Goal: Task Accomplishment & Management: Use online tool/utility

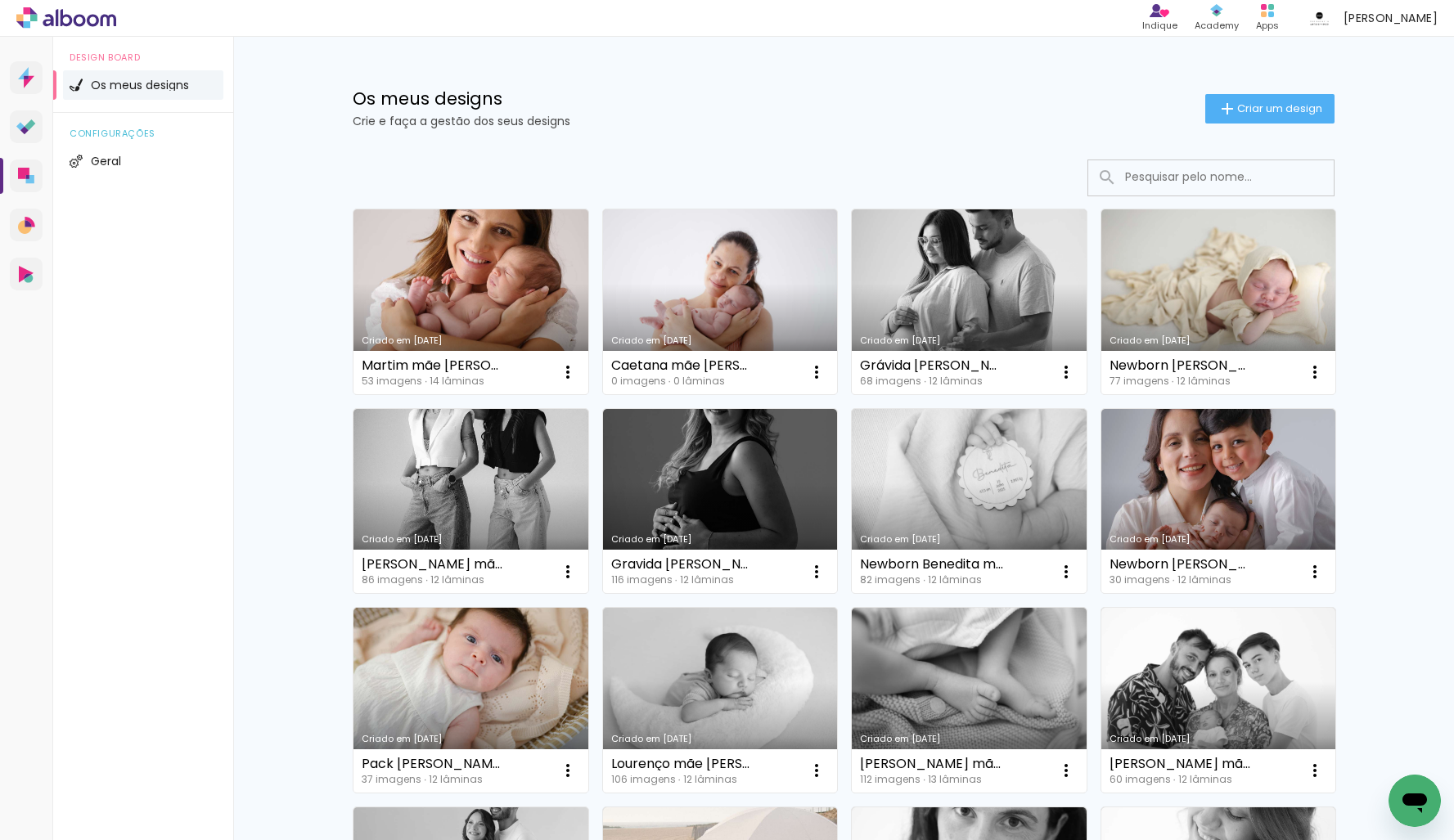
click at [749, 302] on link "Criado em [DATE]" at bounding box center [720, 302] width 235 height 185
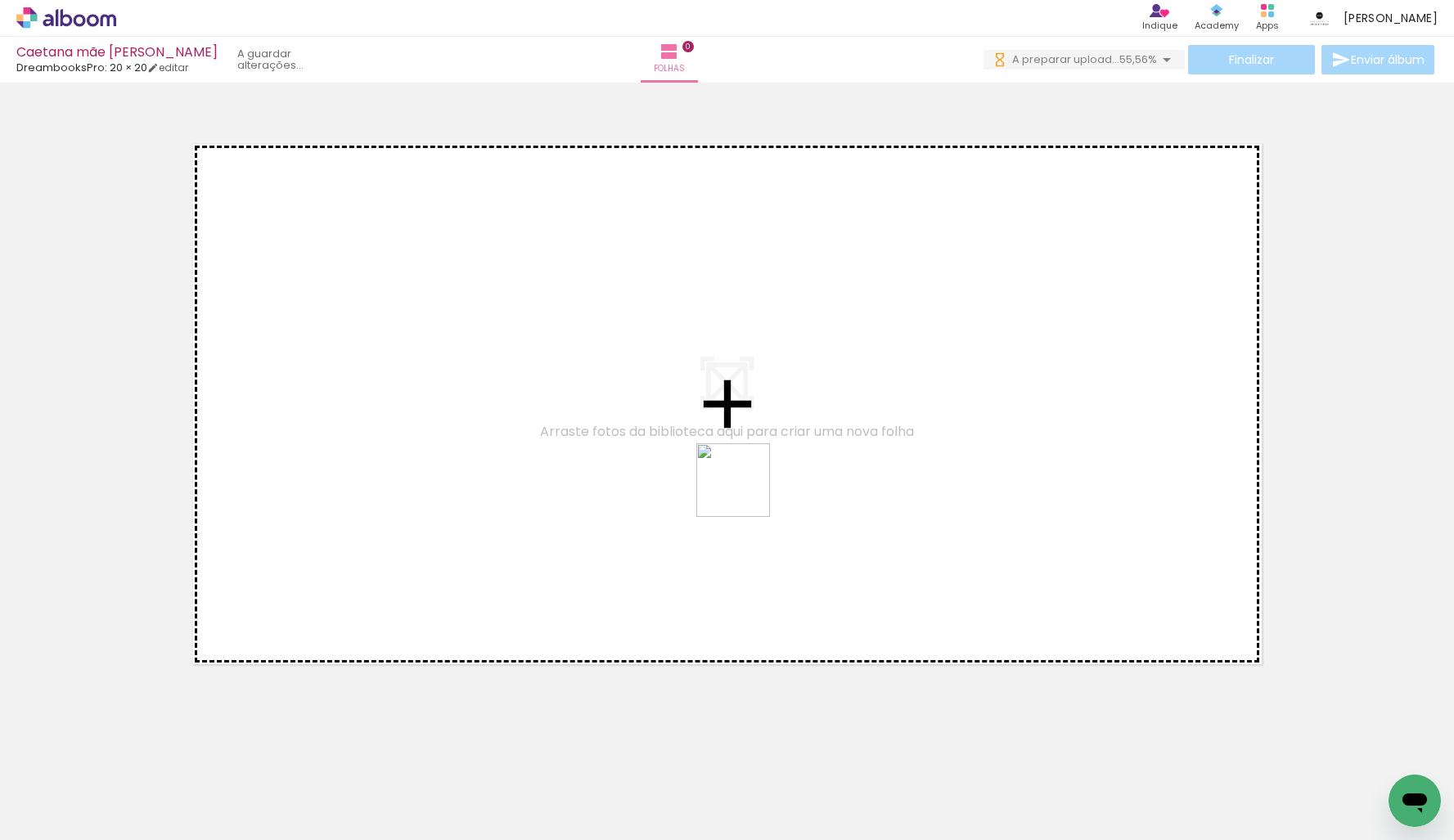
drag, startPoint x: 1311, startPoint y: 734, endPoint x: 507, endPoint y: 424, distance: 861.7
click at [509, 423] on quentale-workspace at bounding box center [727, 420] width 1454 height 840
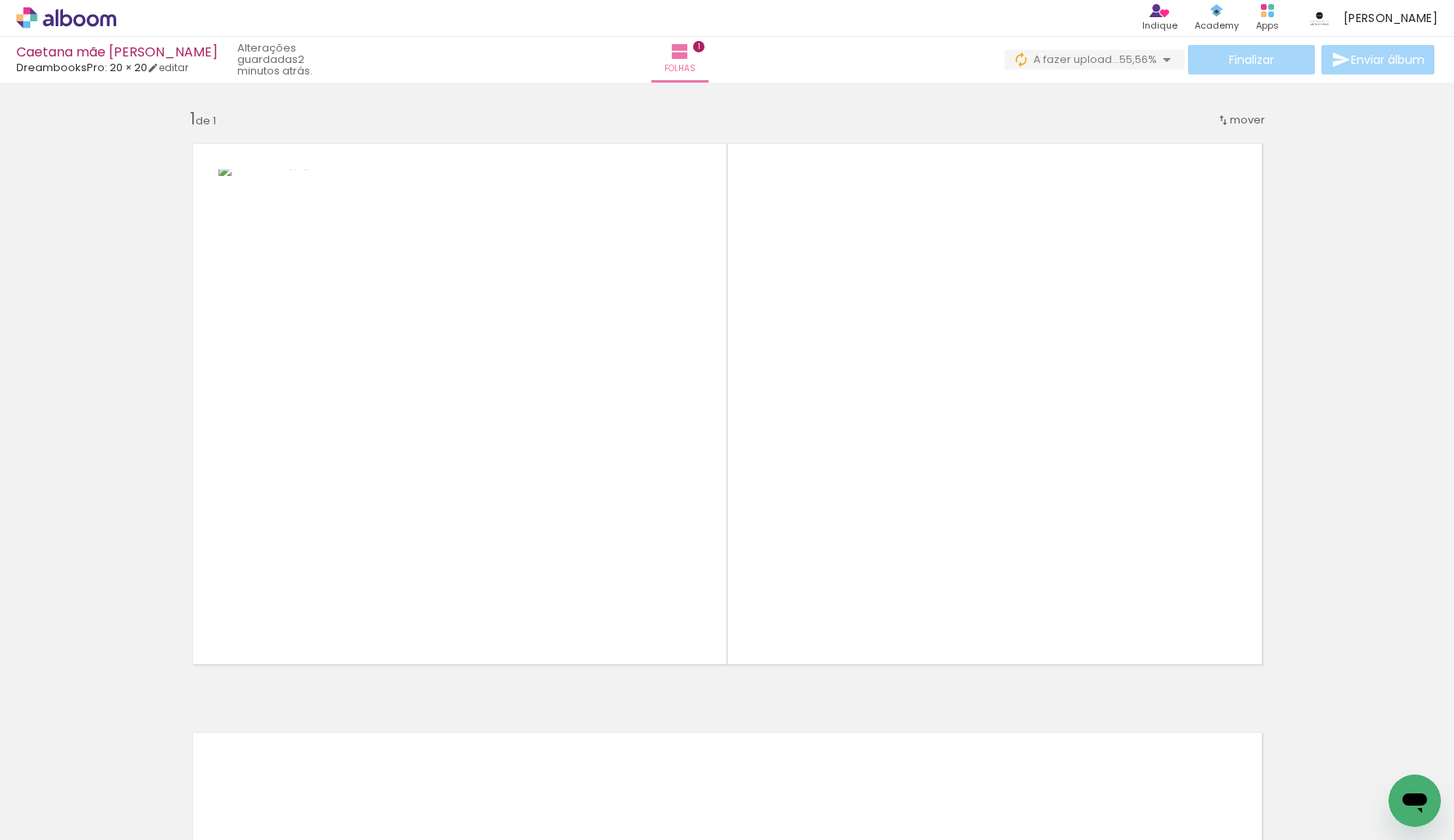
scroll to position [0, 2477]
click at [891, 558] on quentale-workspace at bounding box center [727, 420] width 1454 height 840
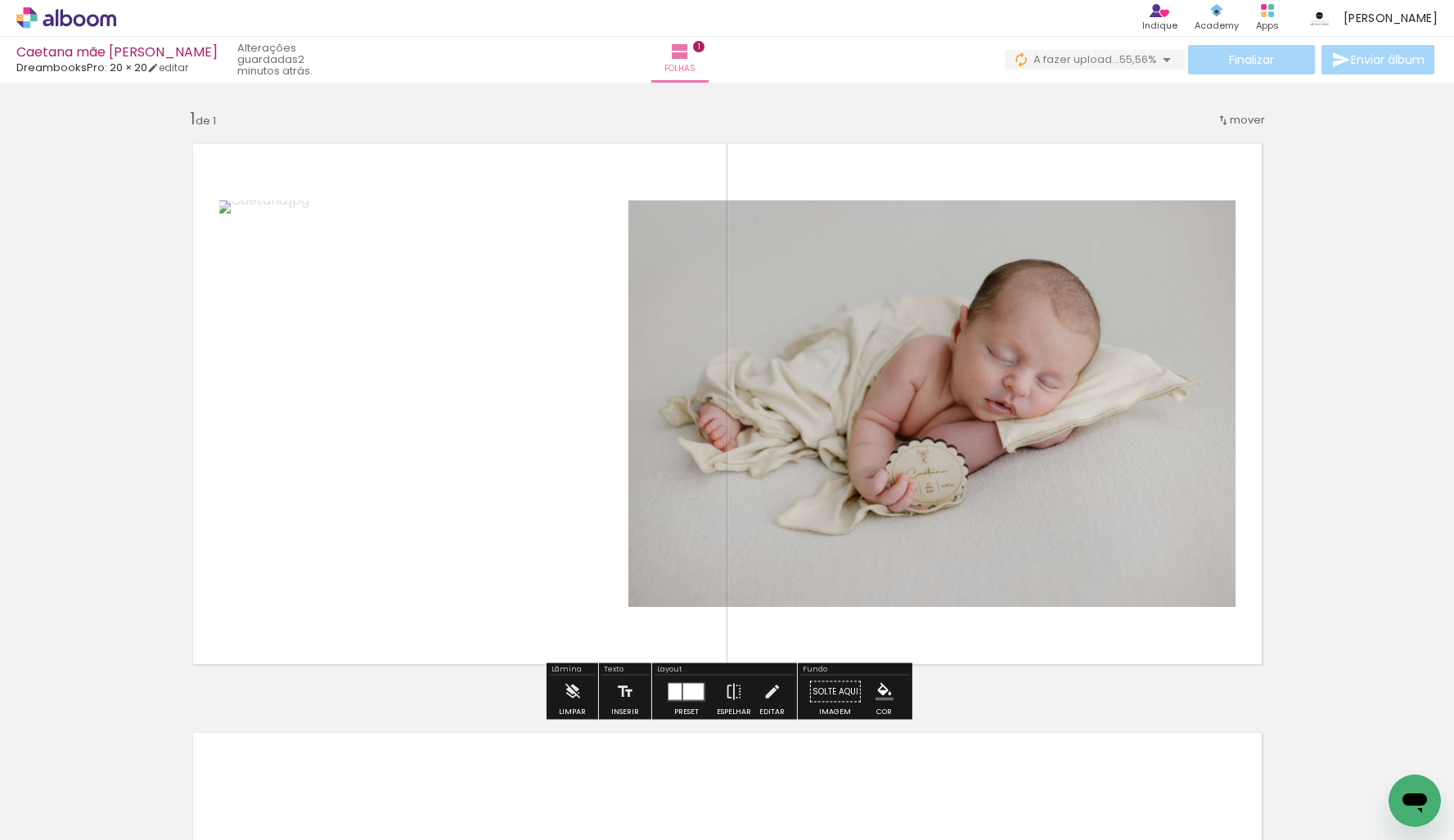
scroll to position [1, 0]
click at [689, 690] on div at bounding box center [693, 690] width 21 height 16
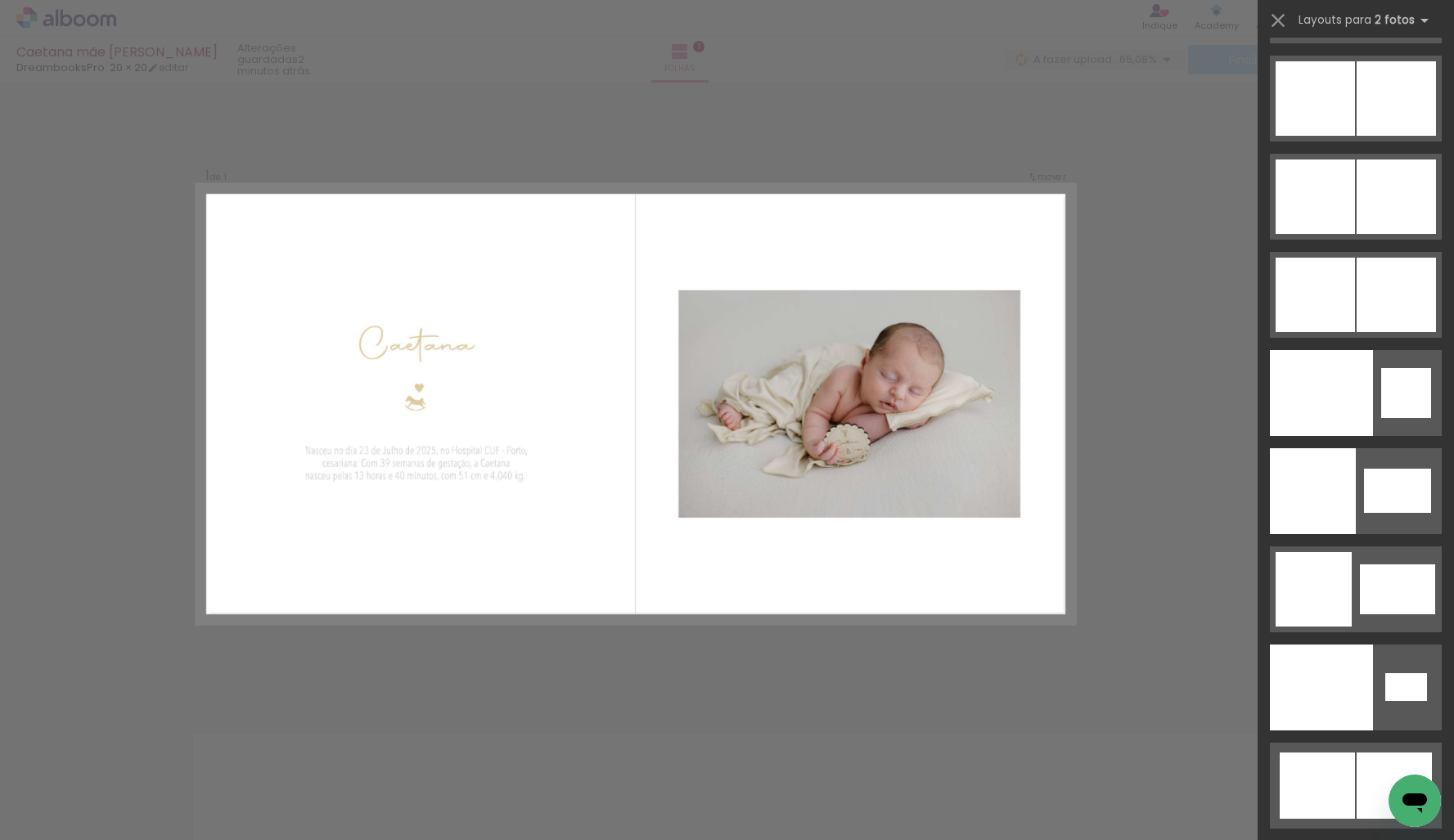
scroll to position [8483, 0]
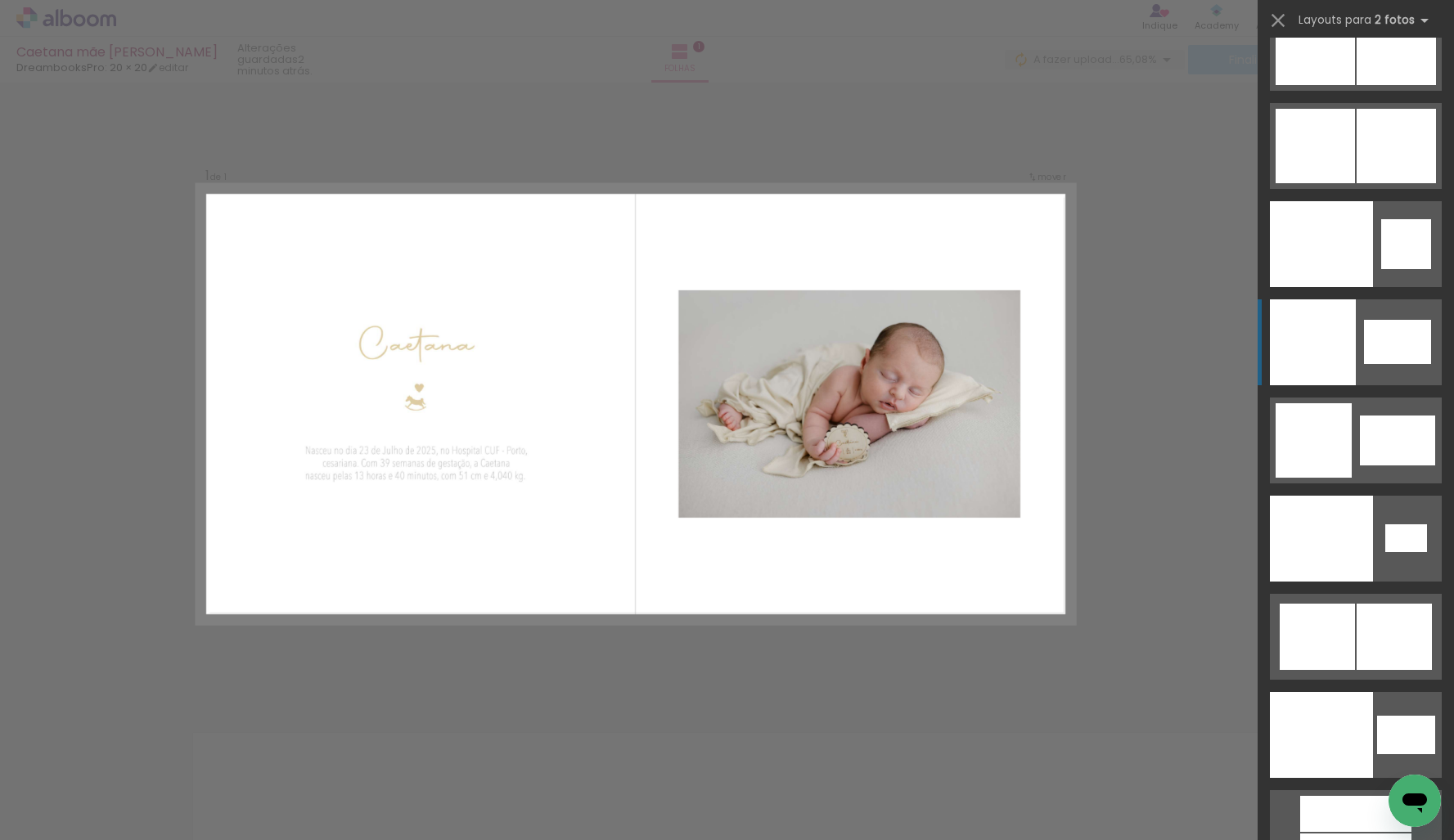
click at [1352, 328] on div at bounding box center [1313, 342] width 86 height 86
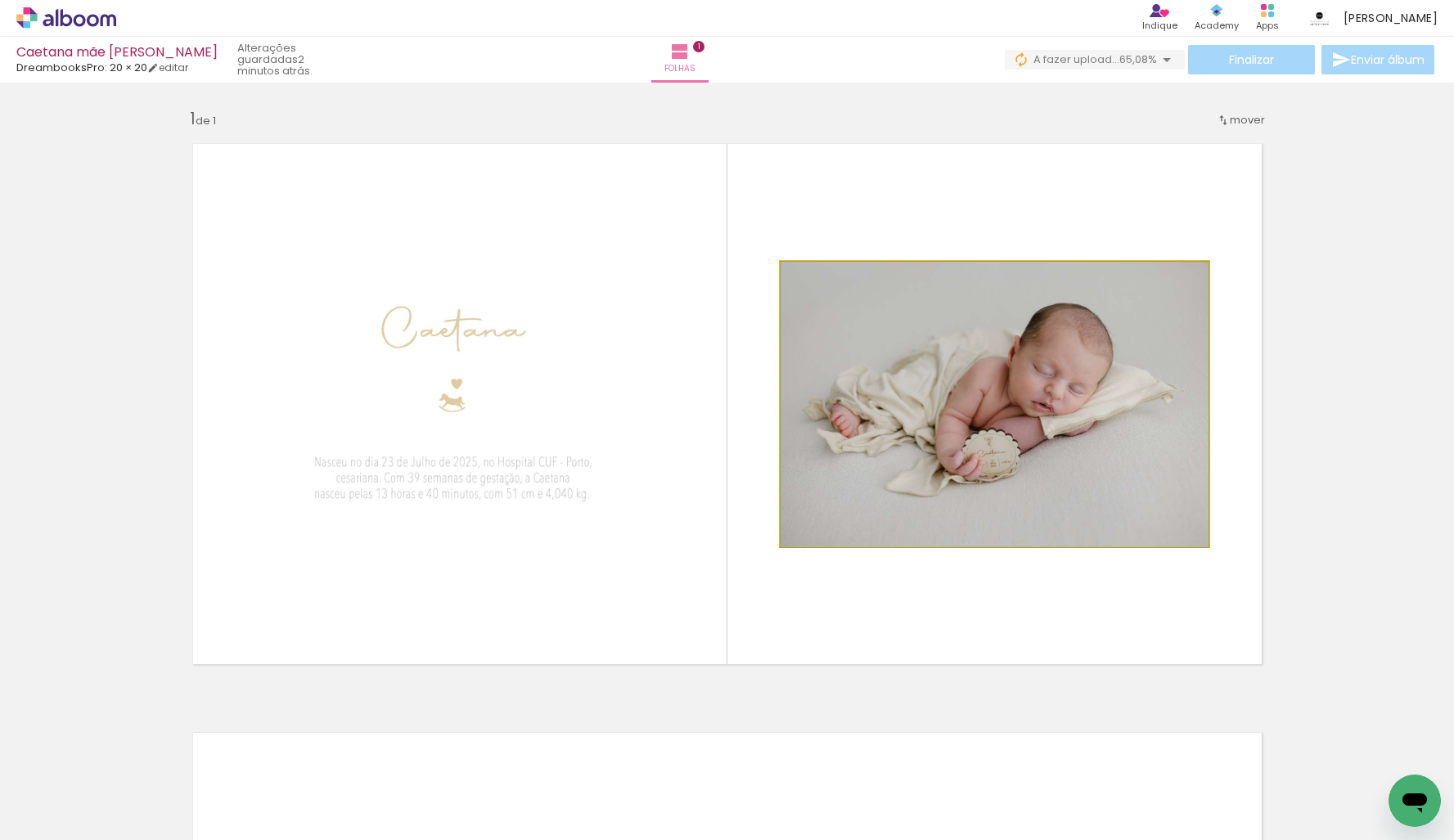
drag, startPoint x: 884, startPoint y: 377, endPoint x: 901, endPoint y: 401, distance: 29.4
click at [898, 397] on div at bounding box center [994, 404] width 428 height 285
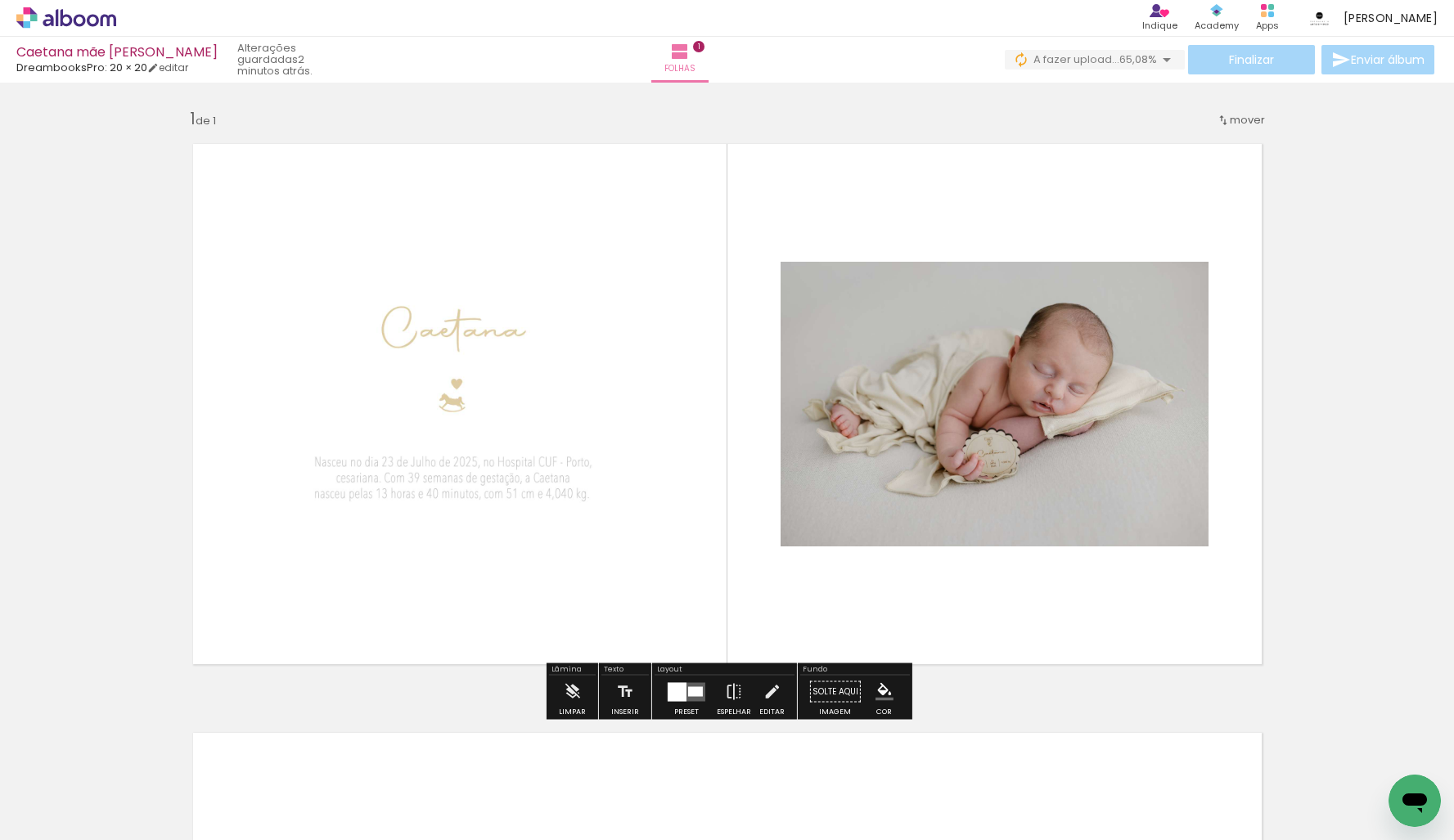
scroll to position [586, 0]
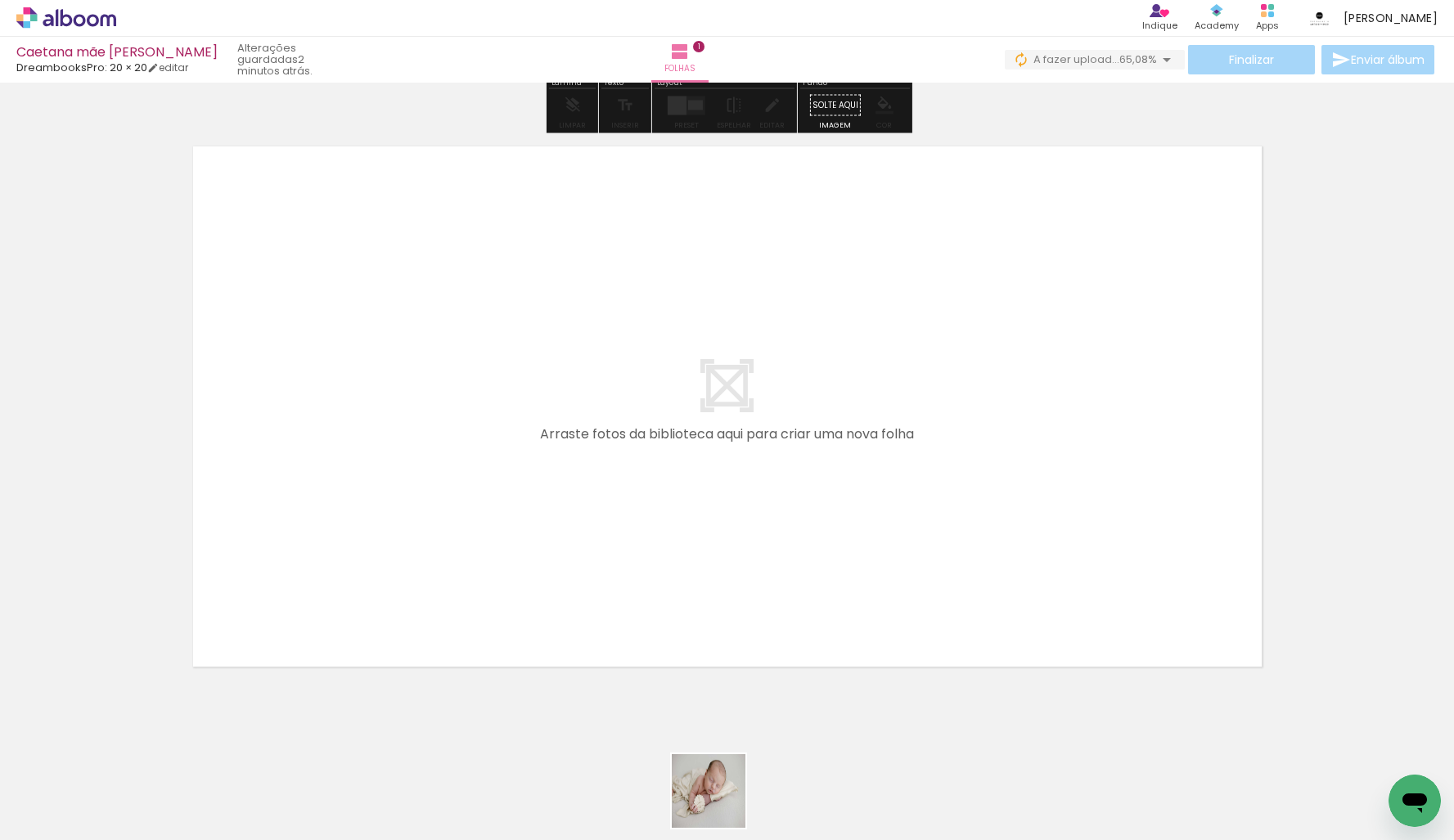
click at [666, 439] on quentale-workspace at bounding box center [727, 420] width 1454 height 840
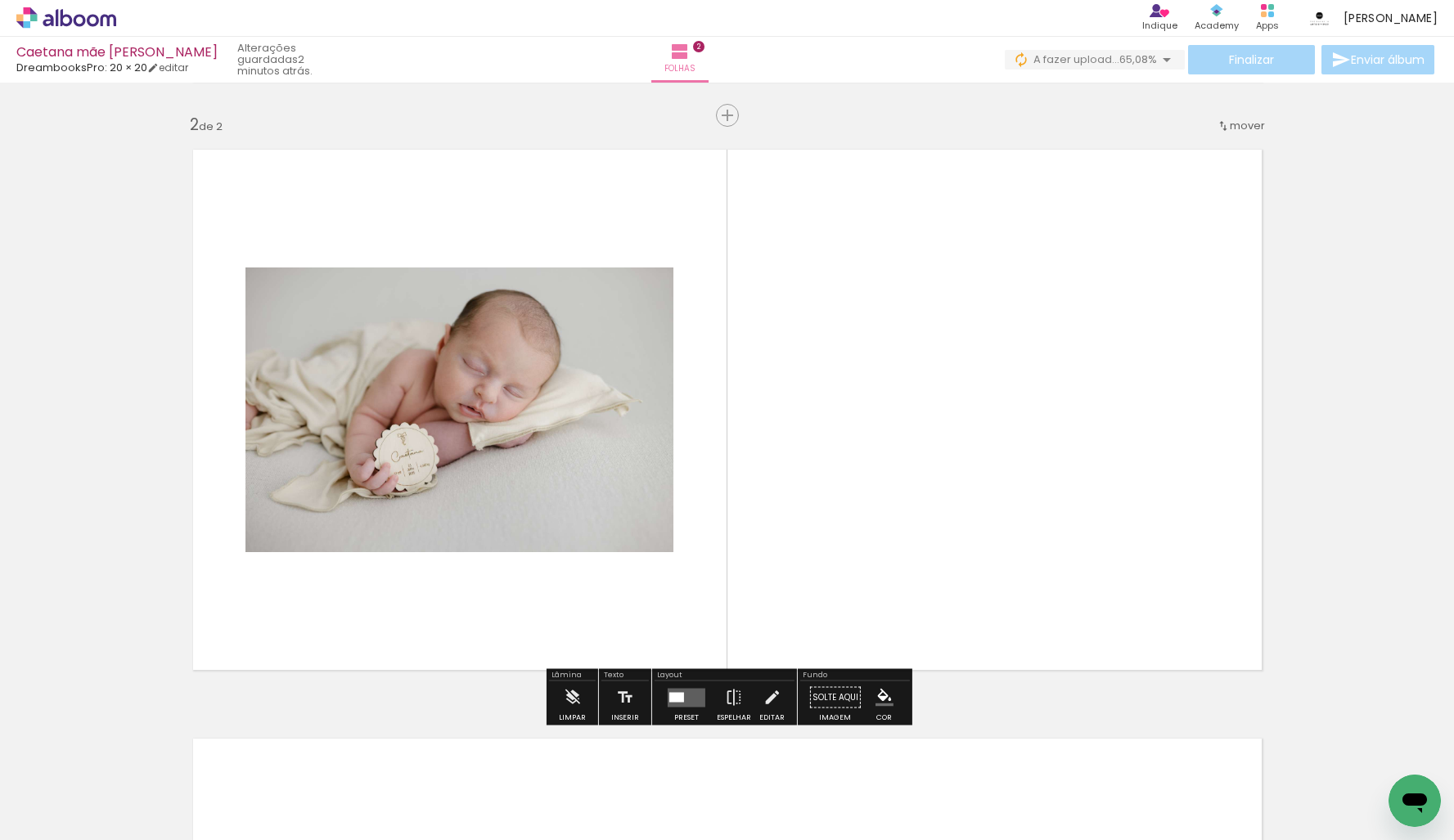
scroll to position [583, 0]
drag, startPoint x: 942, startPoint y: 581, endPoint x: 953, endPoint y: 507, distance: 74.8
click at [953, 507] on quentale-workspace at bounding box center [727, 420] width 1454 height 840
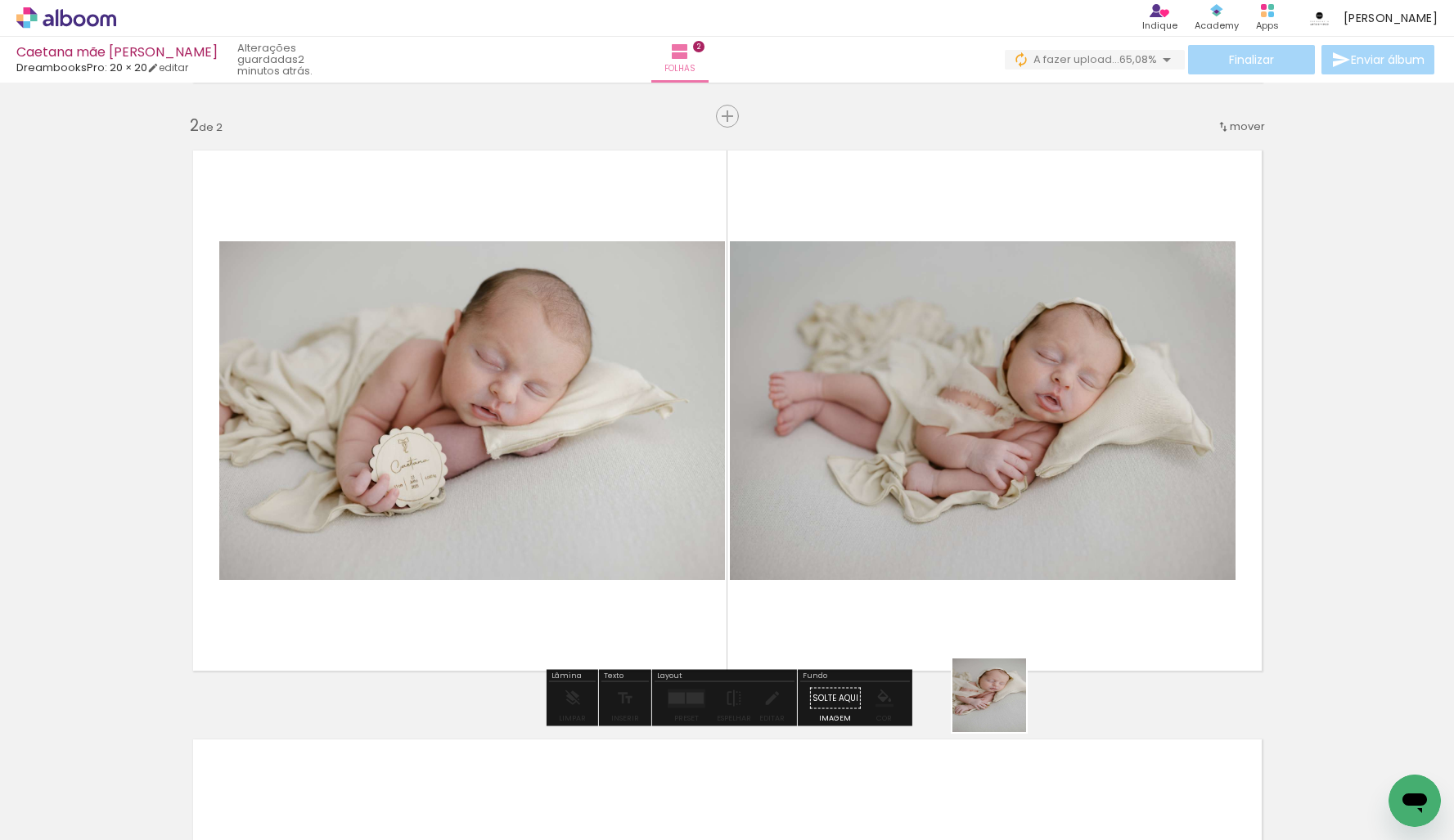
drag, startPoint x: 1002, startPoint y: 708, endPoint x: 1001, endPoint y: 605, distance: 103.0
click at [1001, 605] on quentale-workspace at bounding box center [727, 420] width 1454 height 840
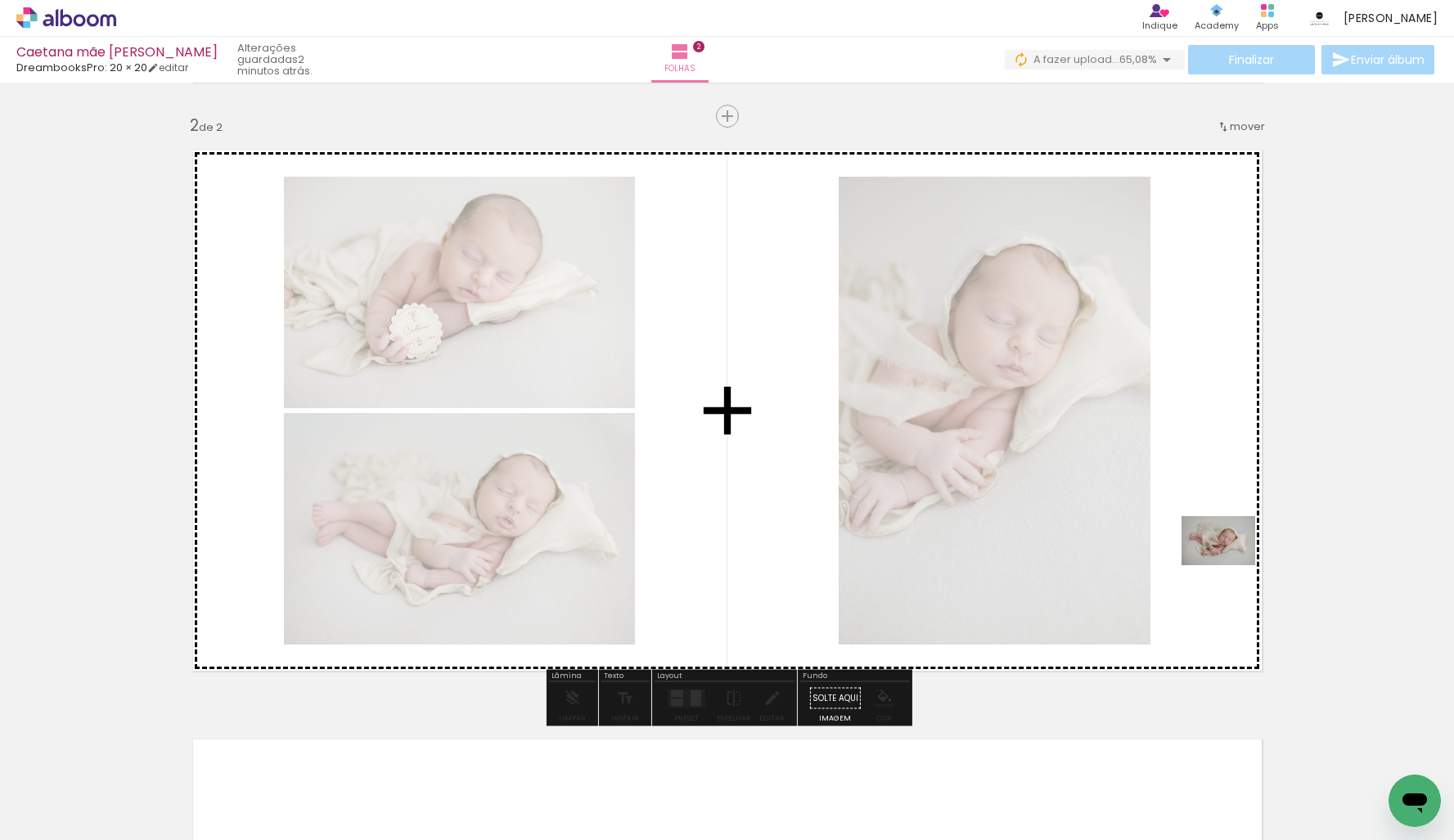
drag, startPoint x: 1177, startPoint y: 797, endPoint x: 1251, endPoint y: 591, distance: 218.9
click at [1239, 555] on quentale-workspace at bounding box center [727, 420] width 1454 height 840
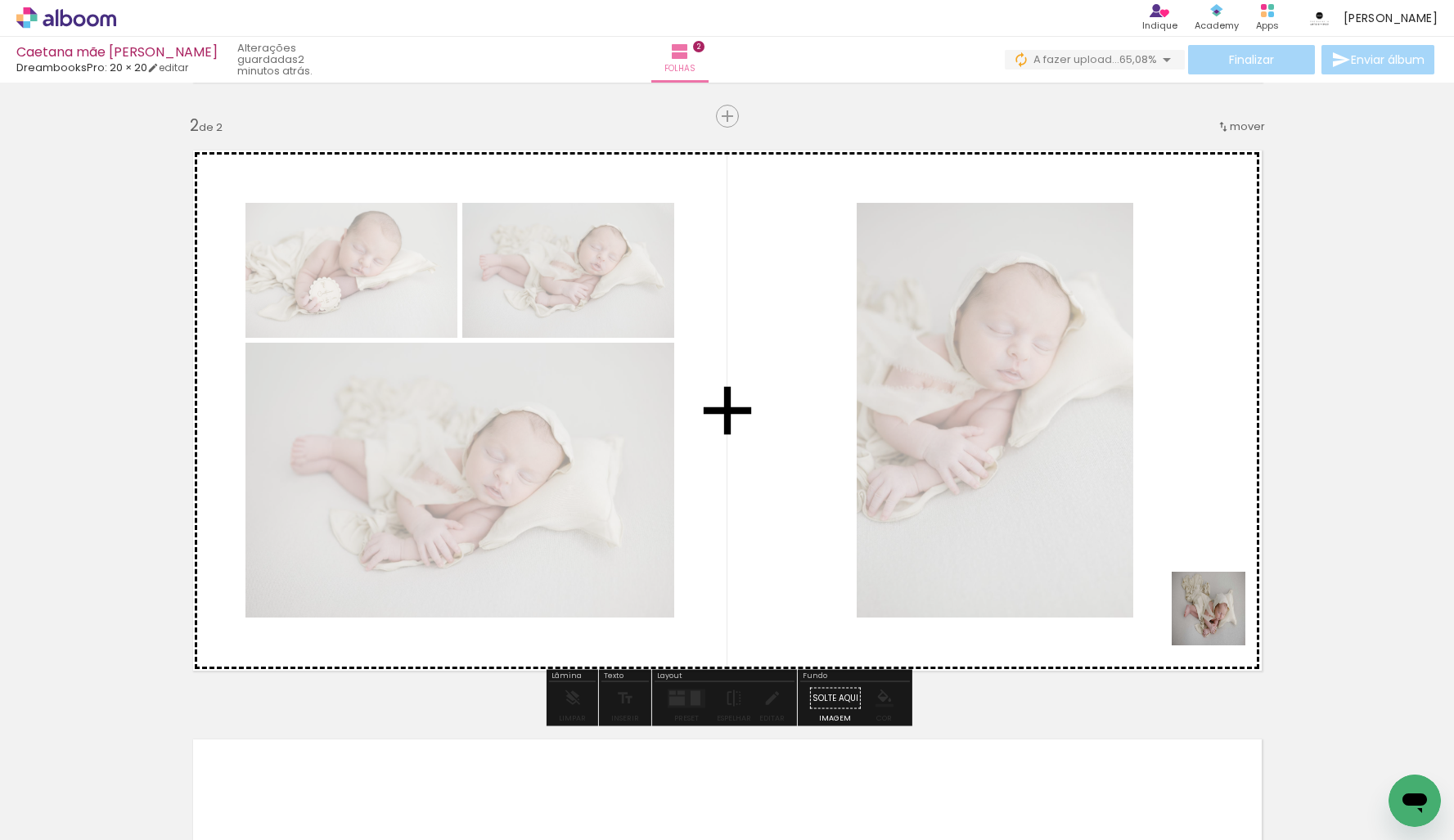
drag, startPoint x: 1265, startPoint y: 780, endPoint x: 1254, endPoint y: 622, distance: 158.4
click at [1216, 586] on quentale-workspace at bounding box center [727, 420] width 1454 height 840
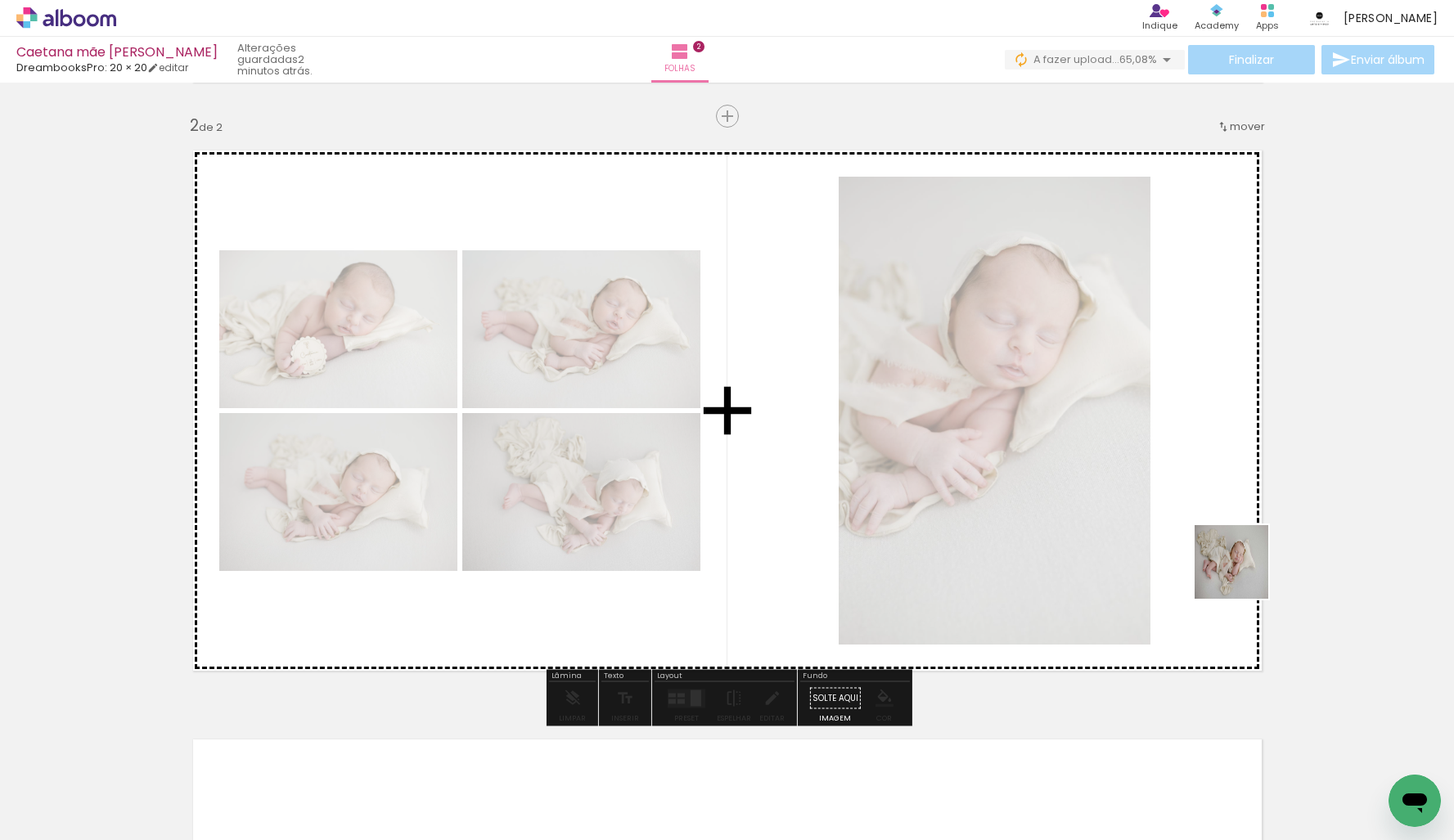
drag, startPoint x: 1353, startPoint y: 770, endPoint x: 1226, endPoint y: 557, distance: 248.0
click at [1238, 562] on quentale-workspace at bounding box center [727, 420] width 1454 height 840
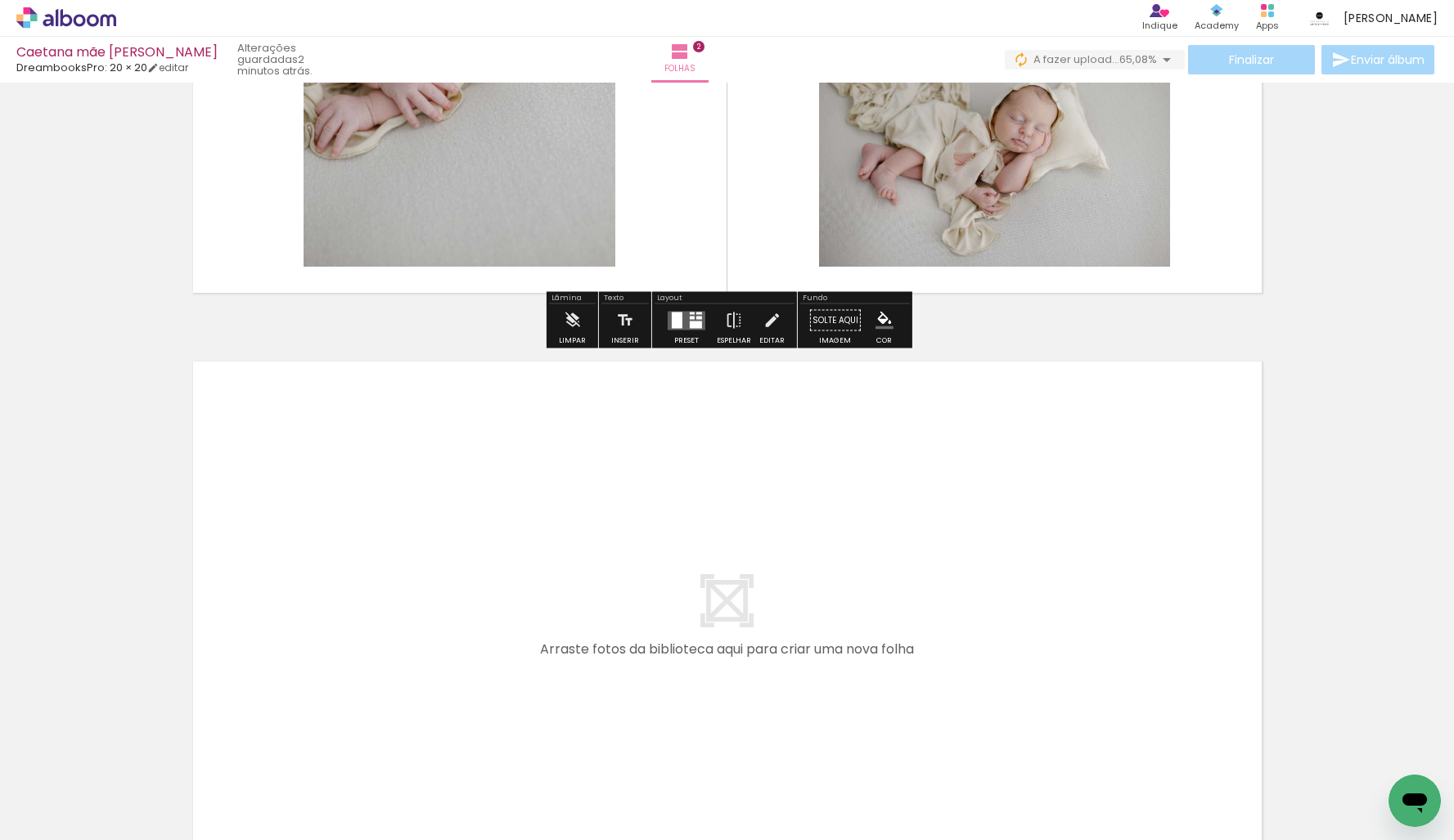
scroll to position [0, 0]
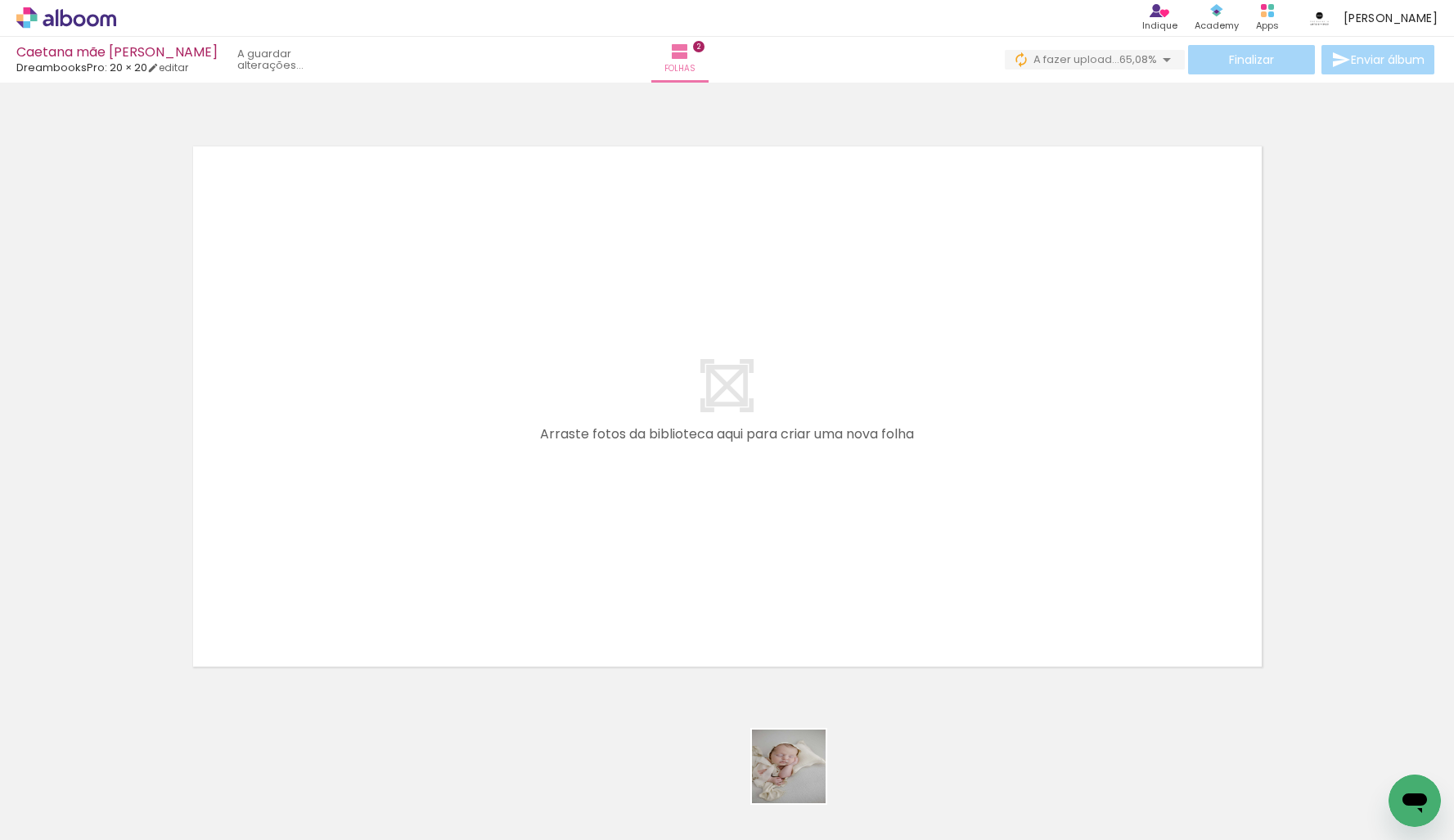
drag, startPoint x: 800, startPoint y: 778, endPoint x: 787, endPoint y: 526, distance: 252.3
click at [787, 526] on quentale-workspace at bounding box center [727, 420] width 1454 height 840
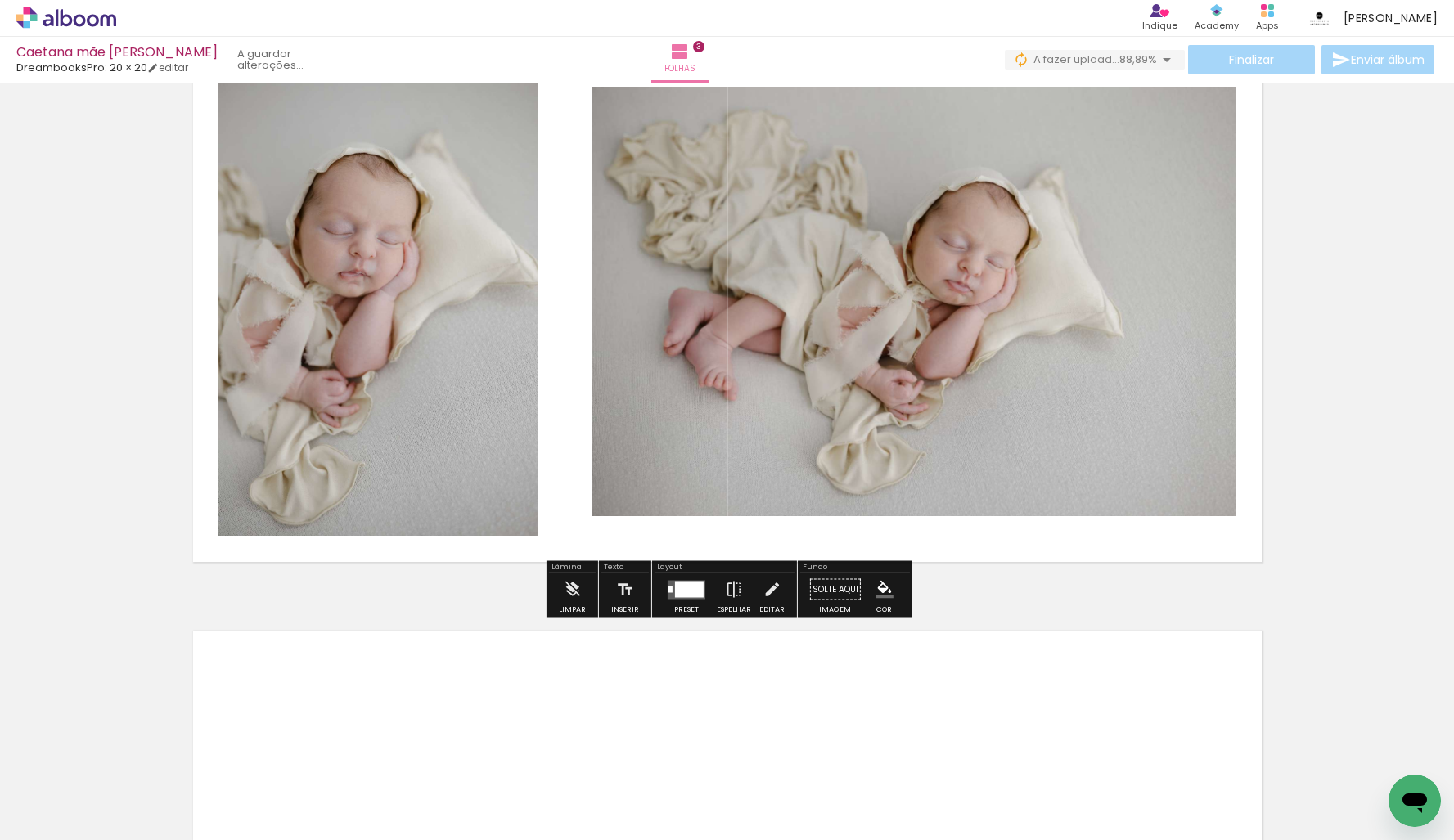
scroll to position [1285, 0]
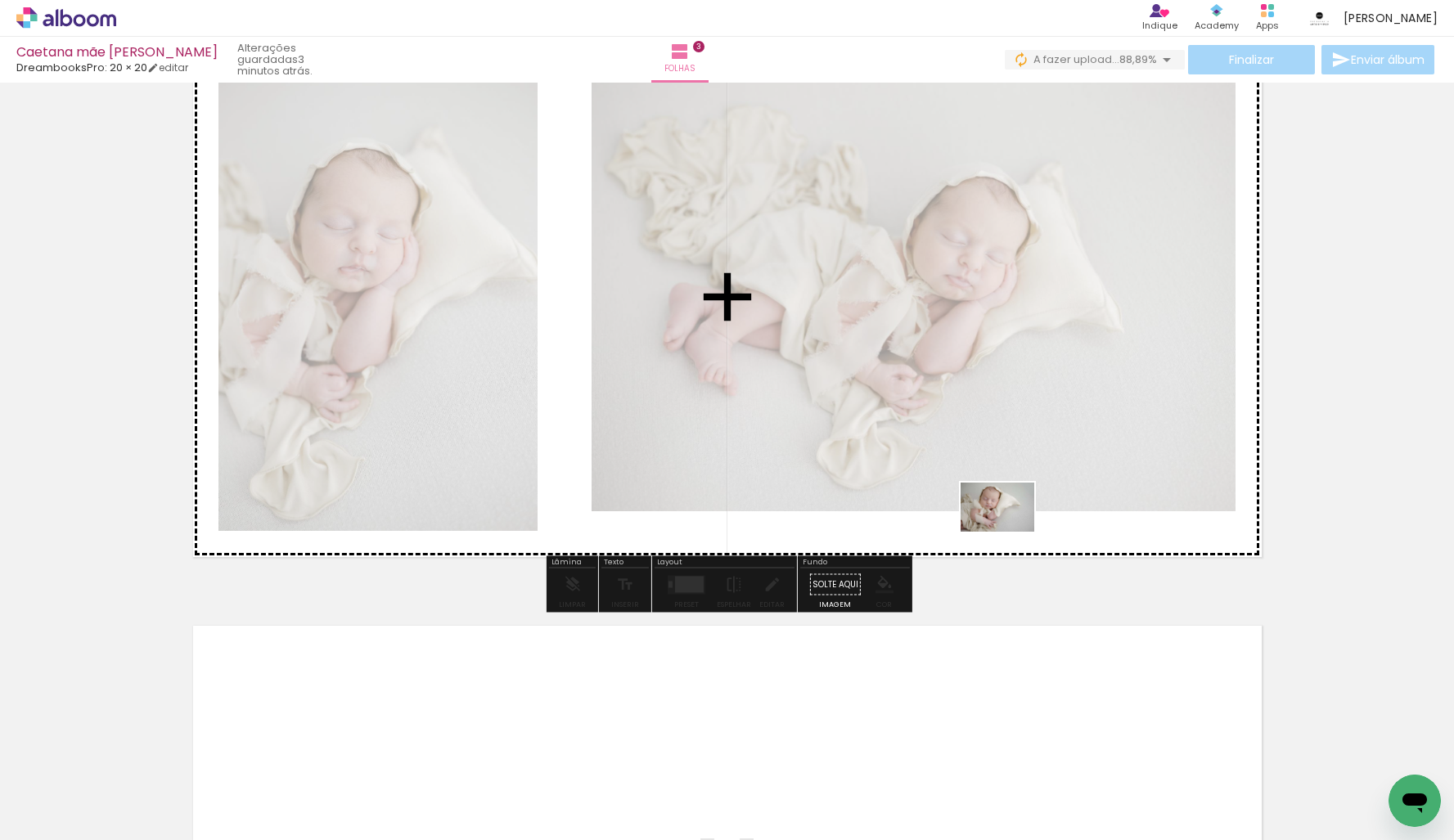
drag, startPoint x: 904, startPoint y: 796, endPoint x: 1004, endPoint y: 550, distance: 265.5
click at [1006, 544] on quentale-workspace at bounding box center [727, 420] width 1454 height 840
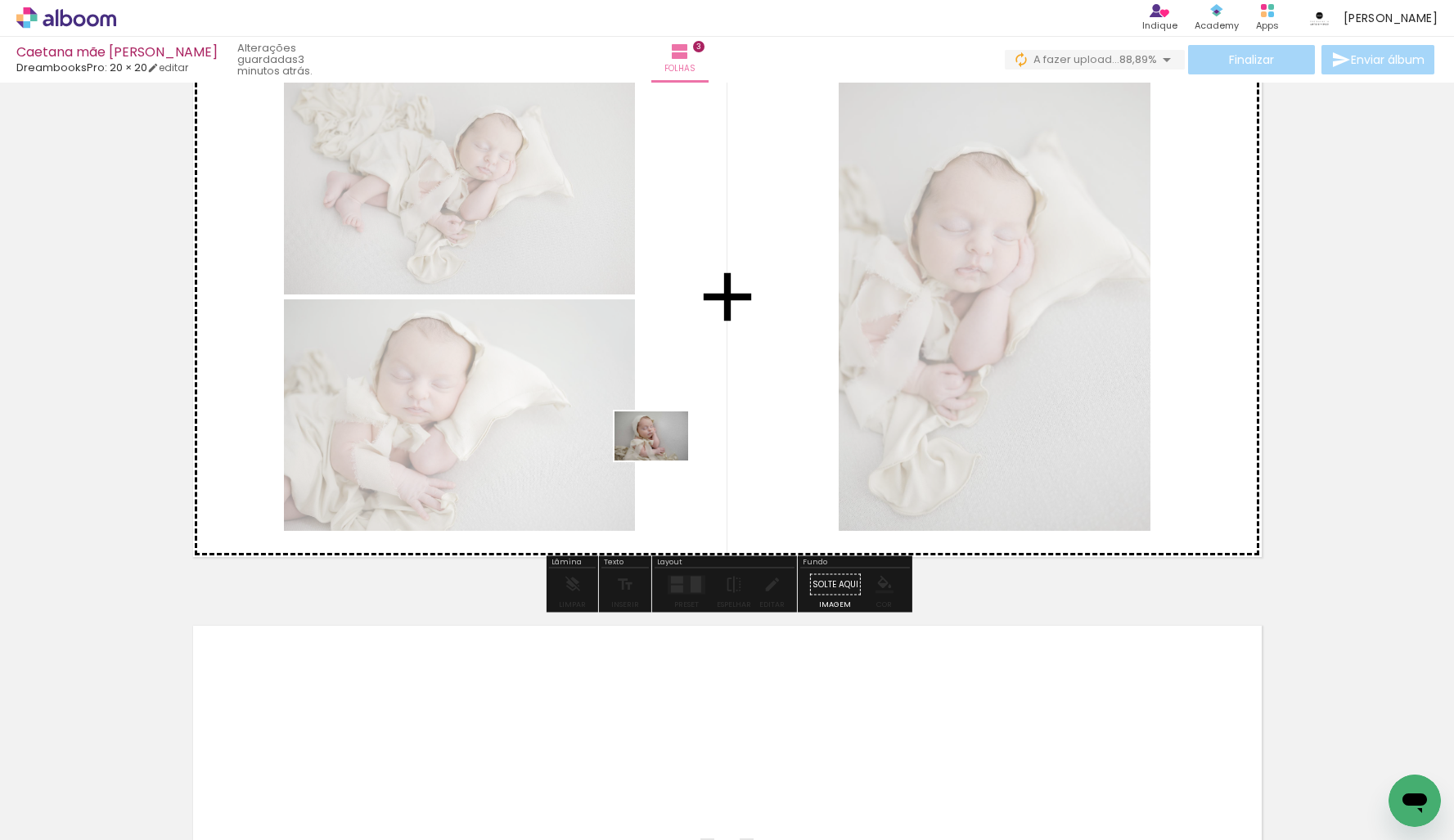
drag, startPoint x: 980, startPoint y: 771, endPoint x: 681, endPoint y: 447, distance: 440.9
click at [675, 451] on quentale-workspace at bounding box center [727, 420] width 1454 height 840
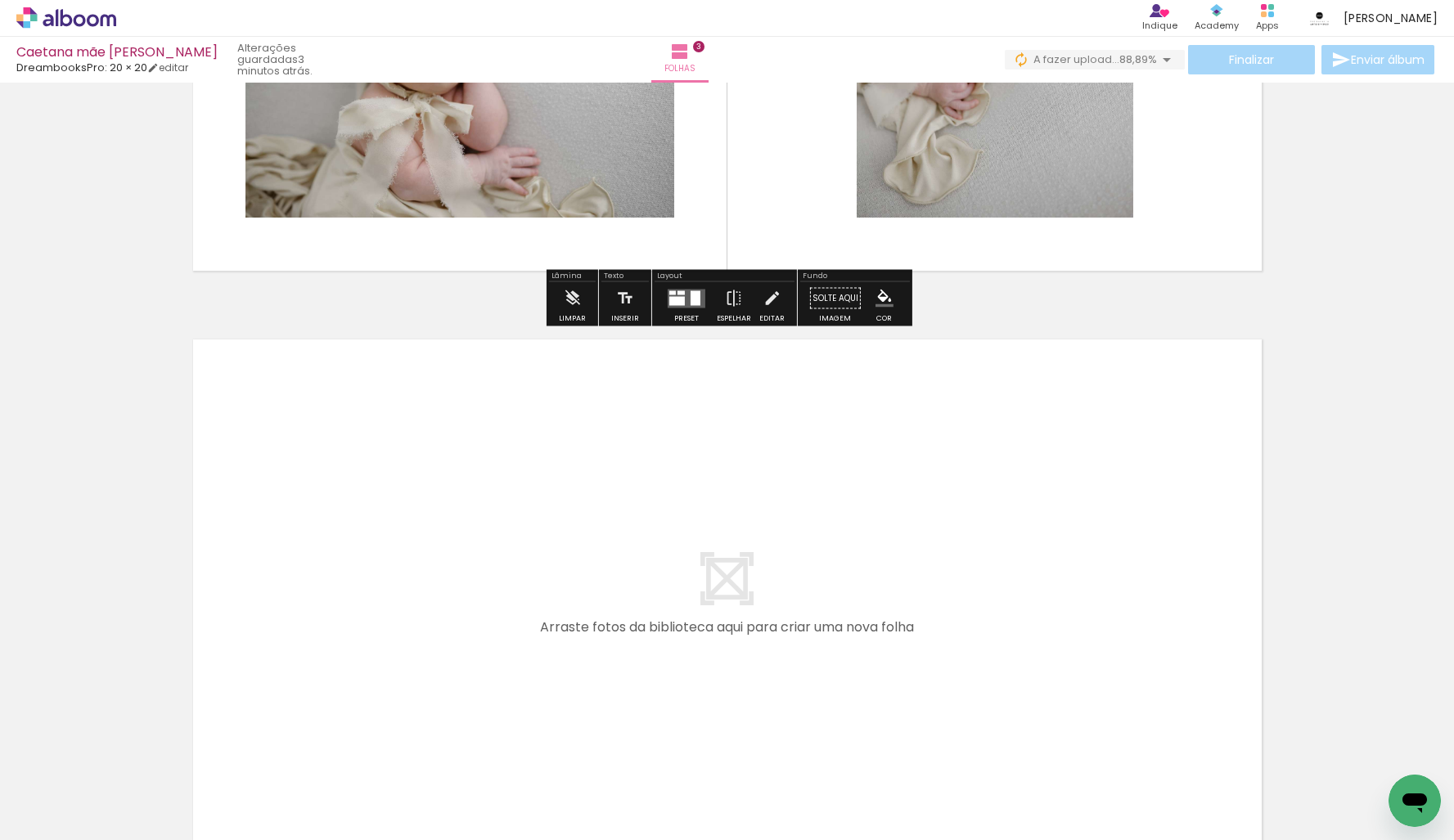
scroll to position [1598, 0]
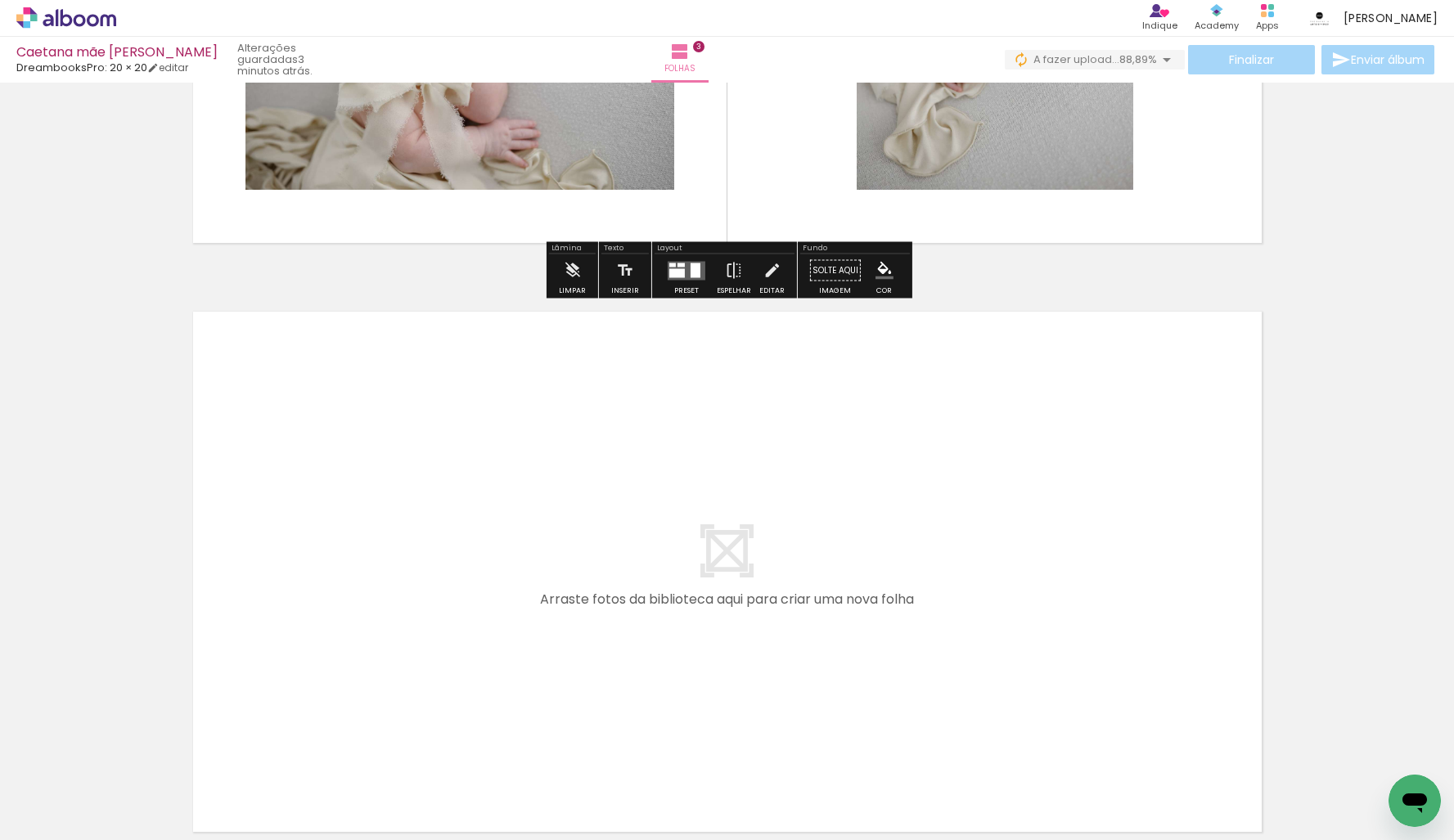
click at [1050, 574] on quentale-workspace at bounding box center [727, 420] width 1454 height 840
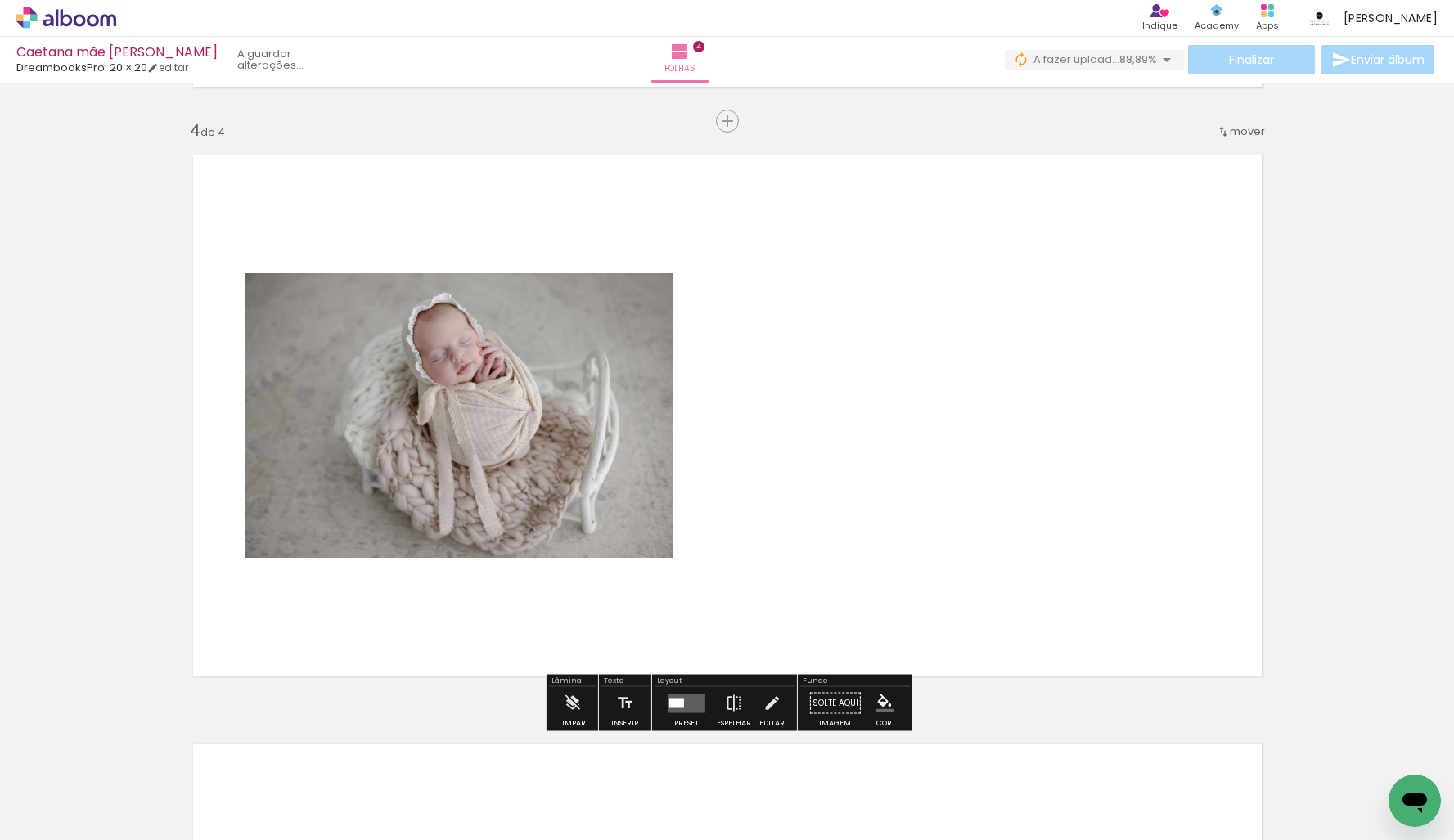
click at [1088, 557] on quentale-workspace at bounding box center [727, 420] width 1454 height 840
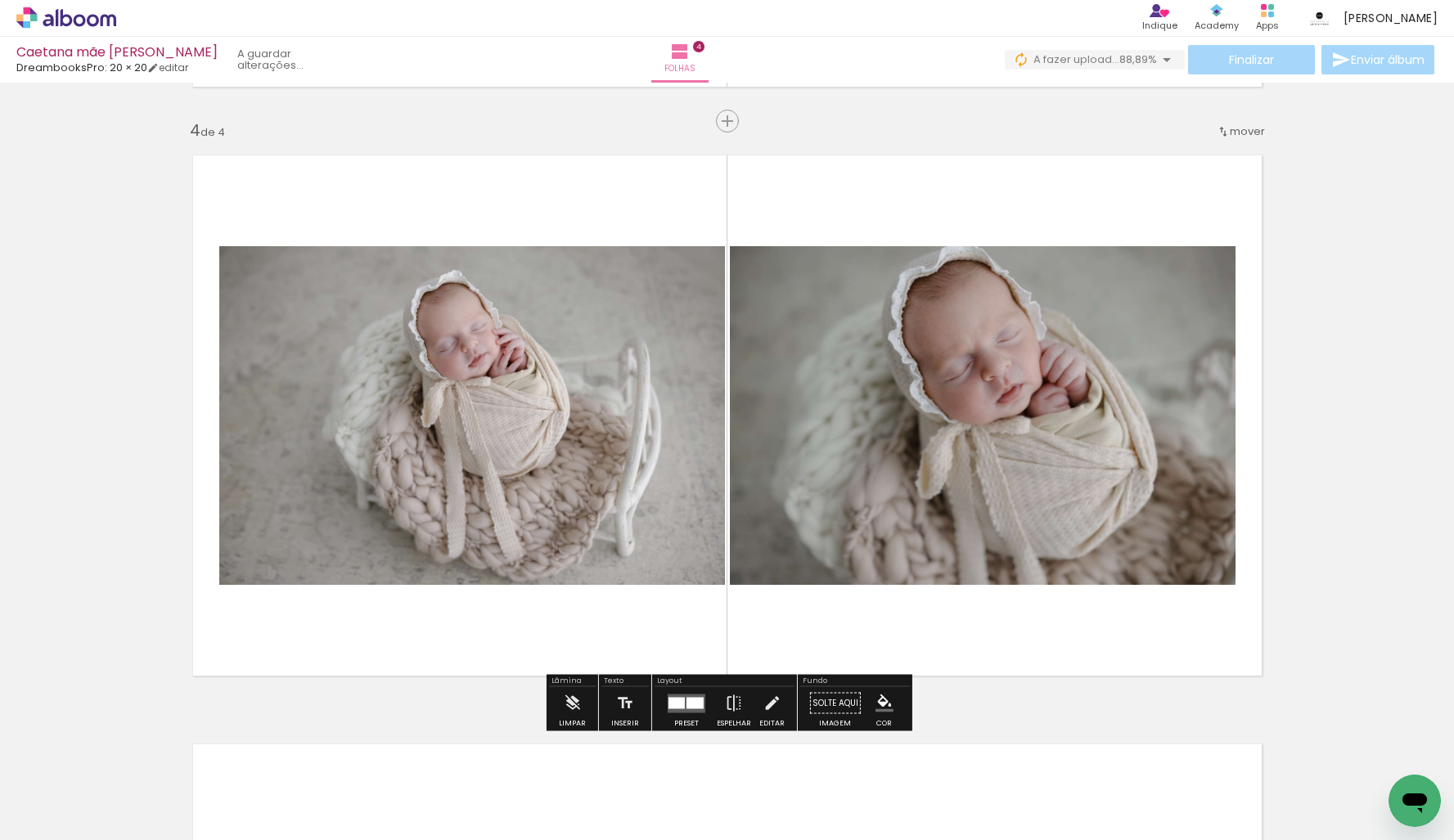
scroll to position [1760, 0]
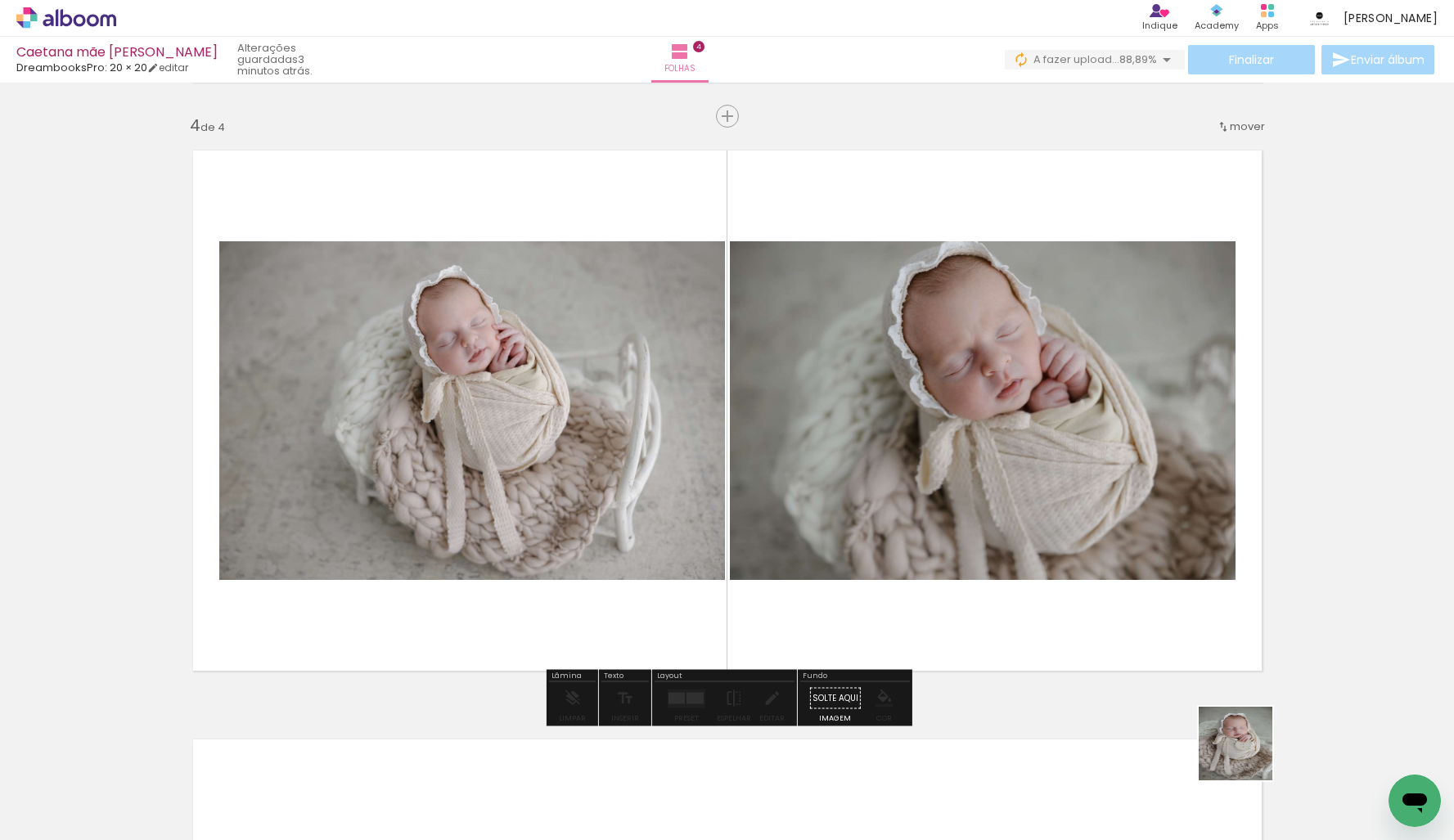
drag, startPoint x: 1247, startPoint y: 756, endPoint x: 1256, endPoint y: 658, distance: 98.4
click at [1161, 545] on quentale-workspace at bounding box center [727, 420] width 1454 height 840
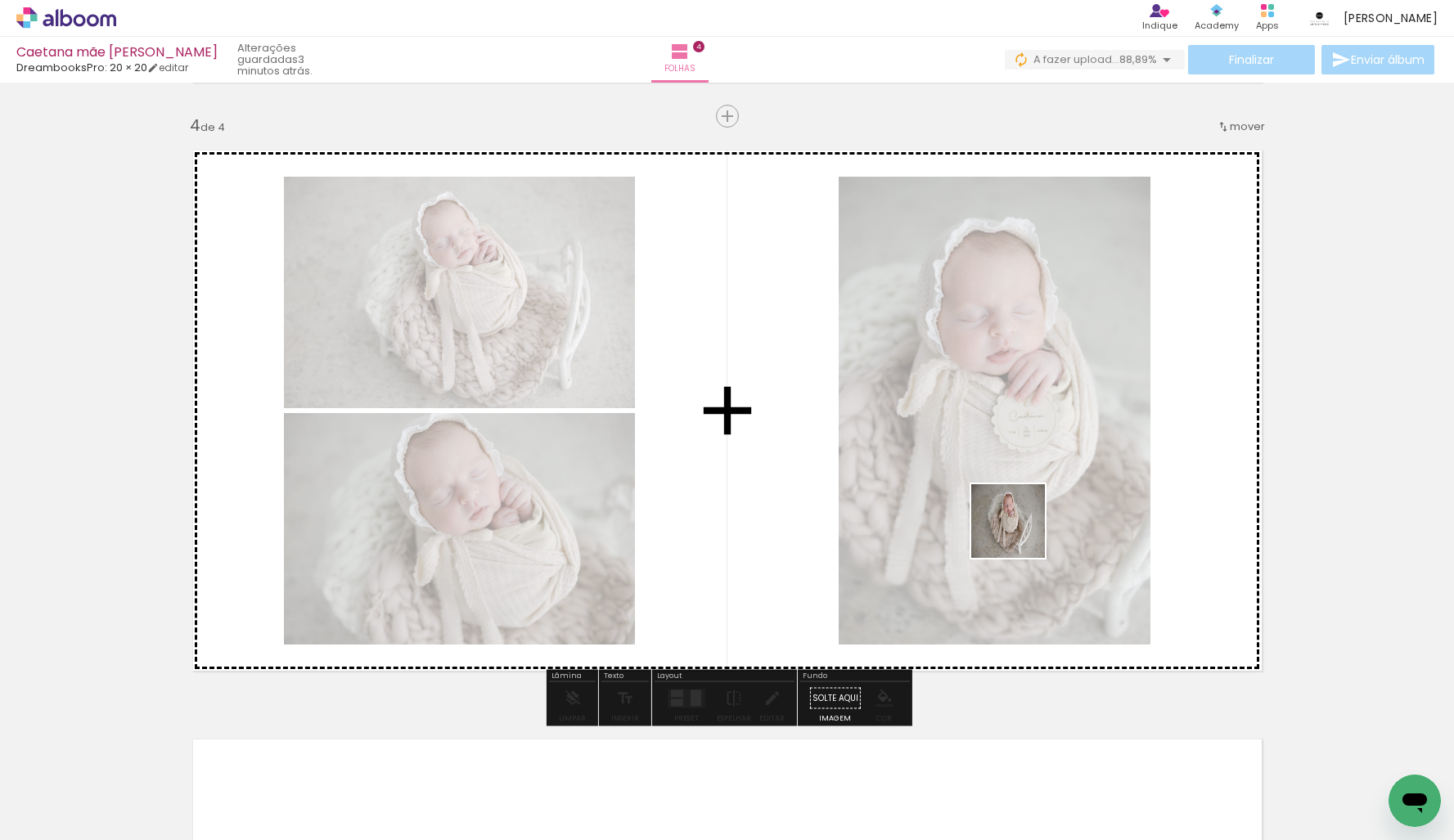
drag, startPoint x: 1333, startPoint y: 780, endPoint x: 943, endPoint y: 467, distance: 500.1
click at [943, 467] on quentale-workspace at bounding box center [727, 420] width 1454 height 840
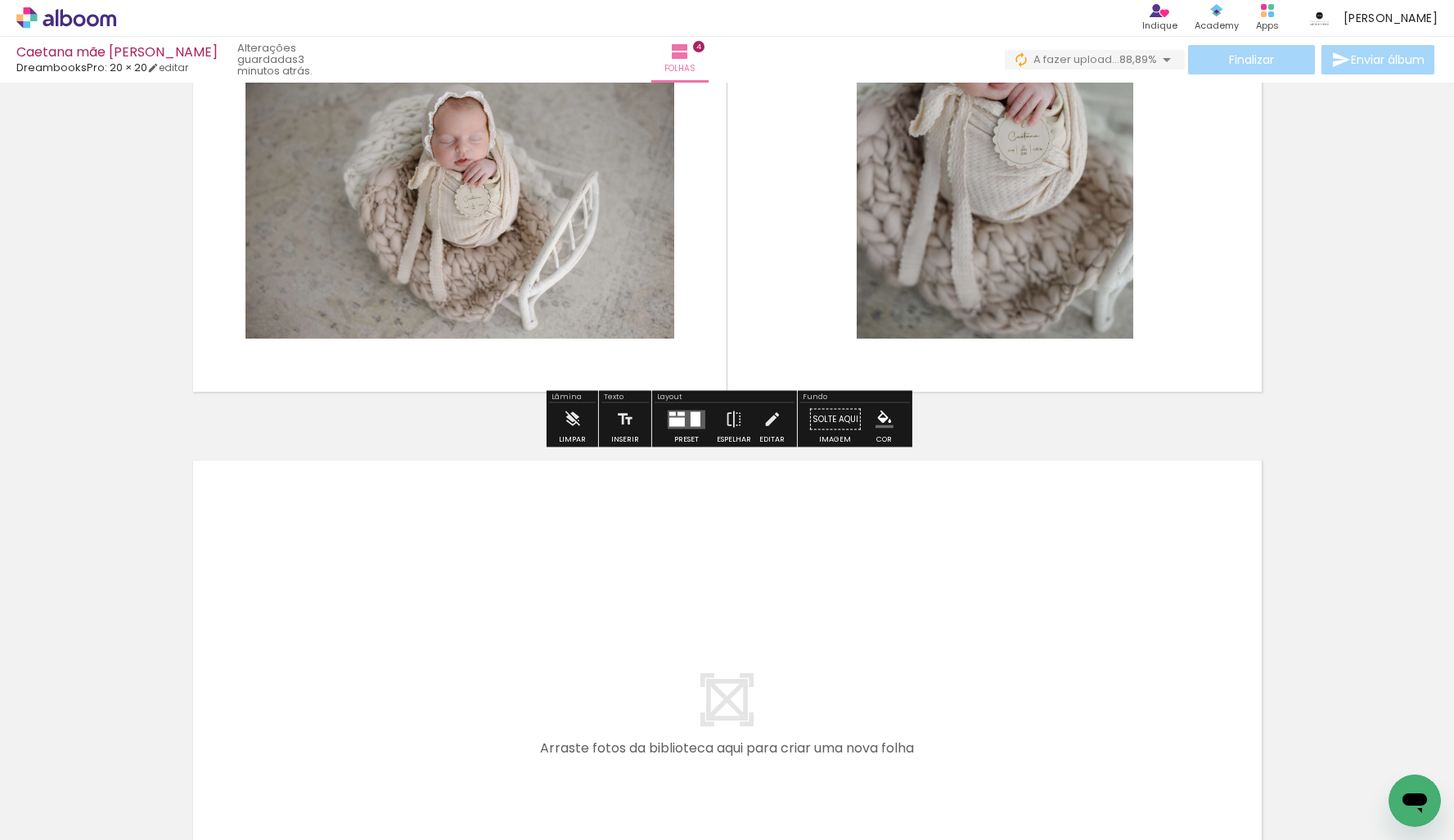
scroll to position [0, 3966]
click at [623, 595] on quentale-workspace at bounding box center [727, 420] width 1454 height 840
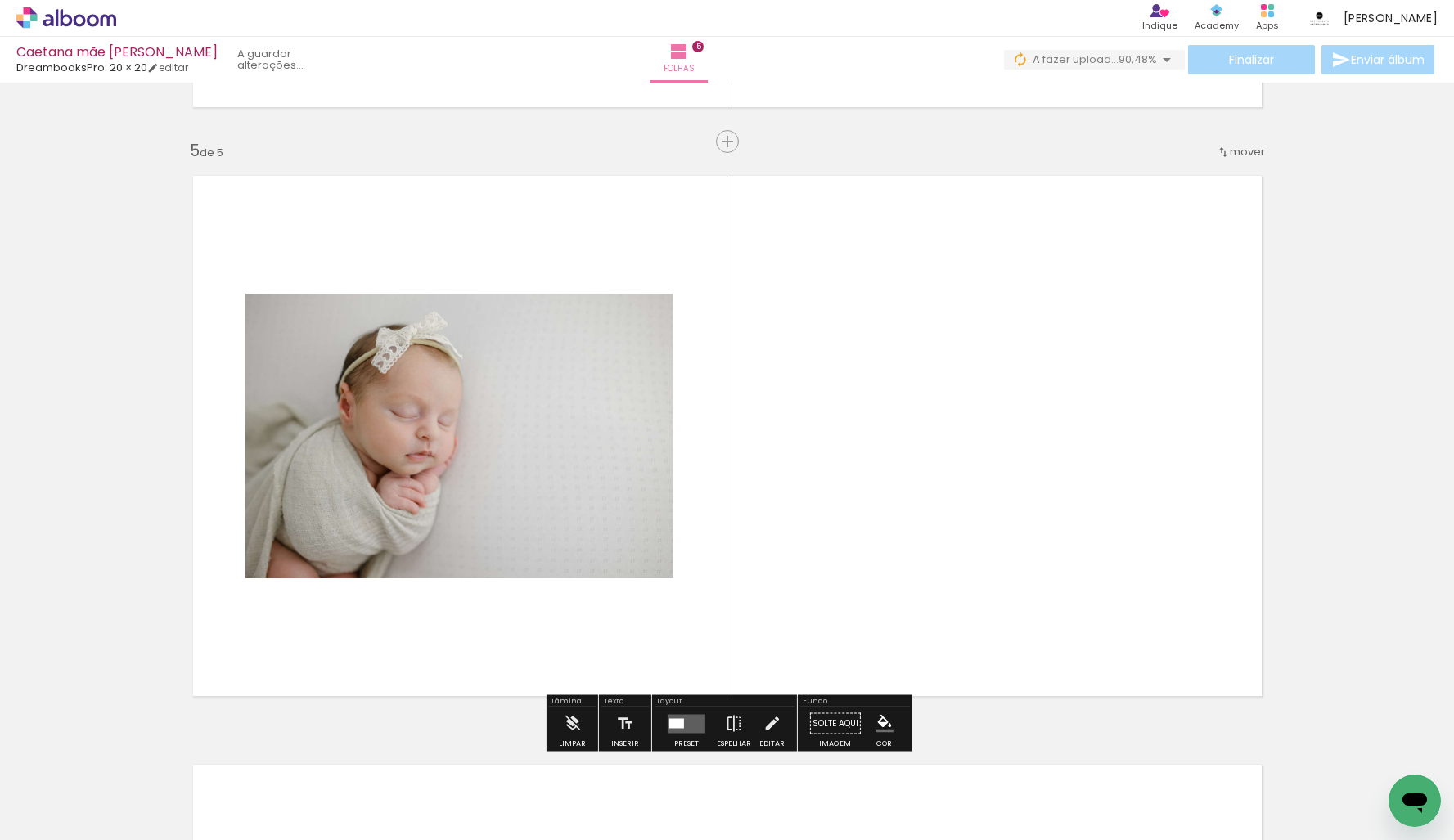
scroll to position [2349, 0]
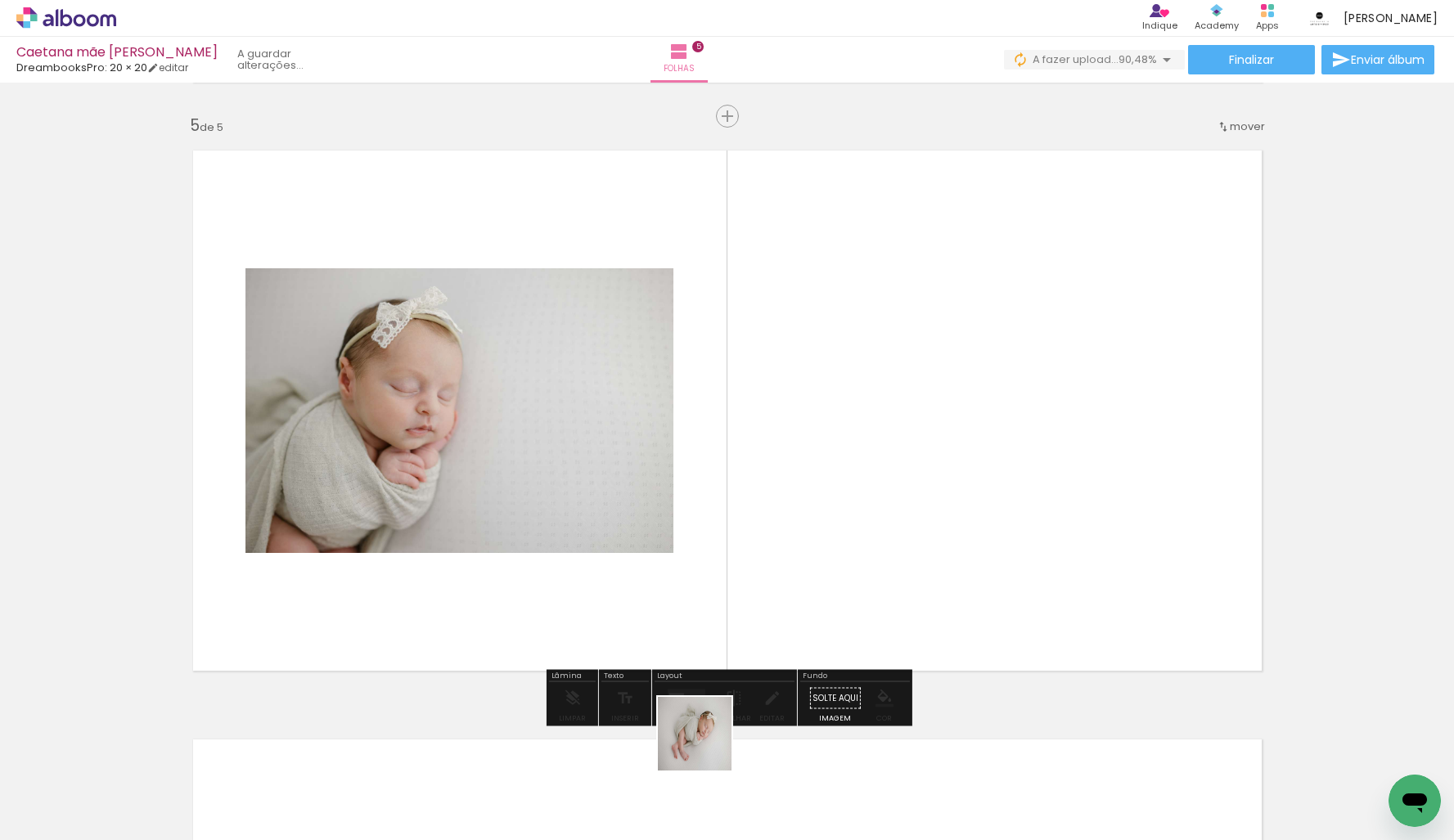
drag, startPoint x: 697, startPoint y: 770, endPoint x: 837, endPoint y: 460, distance: 340.1
click at [837, 460] on quentale-workspace at bounding box center [727, 420] width 1454 height 840
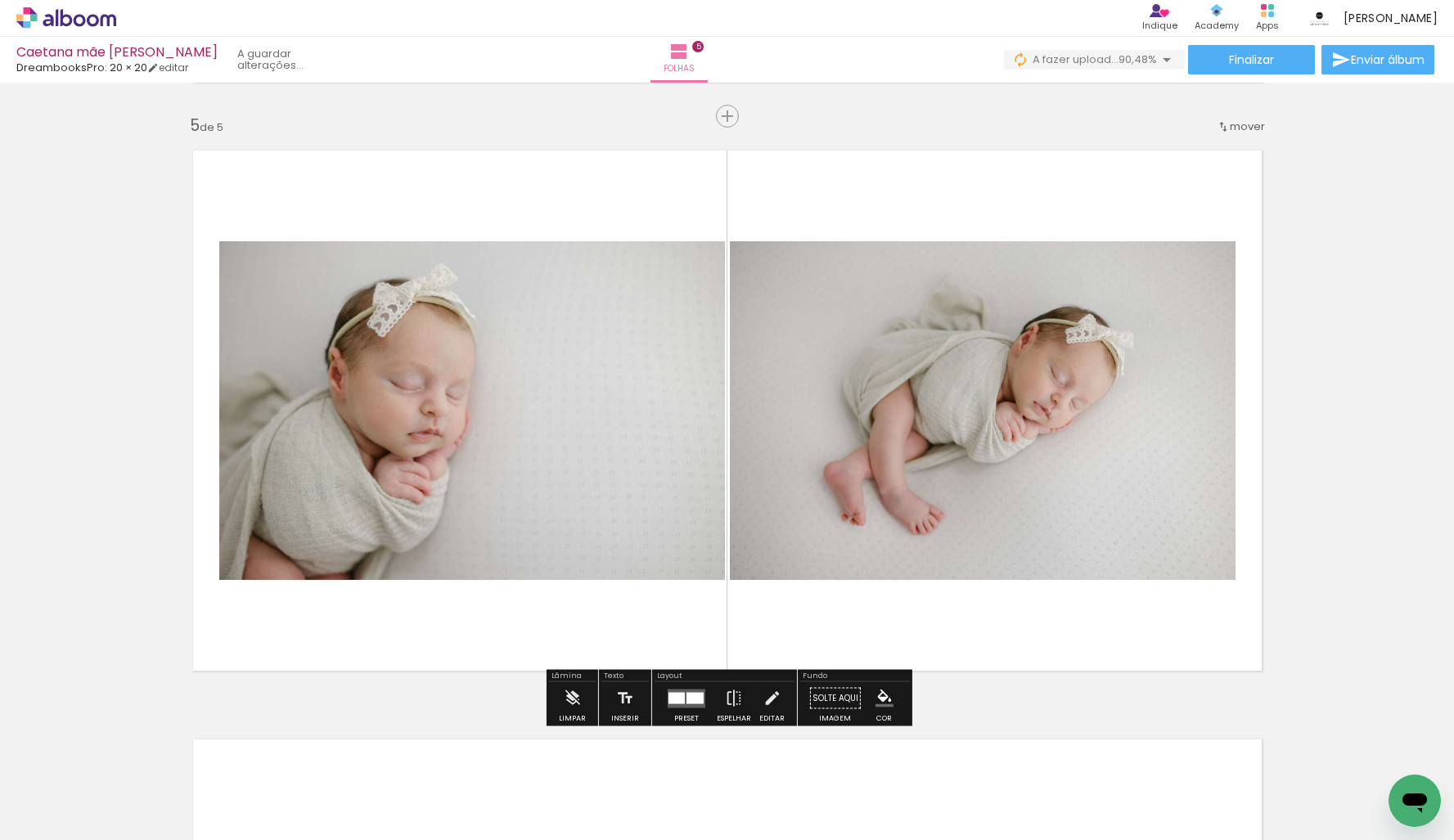
drag, startPoint x: 794, startPoint y: 792, endPoint x: 903, endPoint y: 532, distance: 281.9
click at [901, 534] on quentale-workspace at bounding box center [727, 420] width 1454 height 840
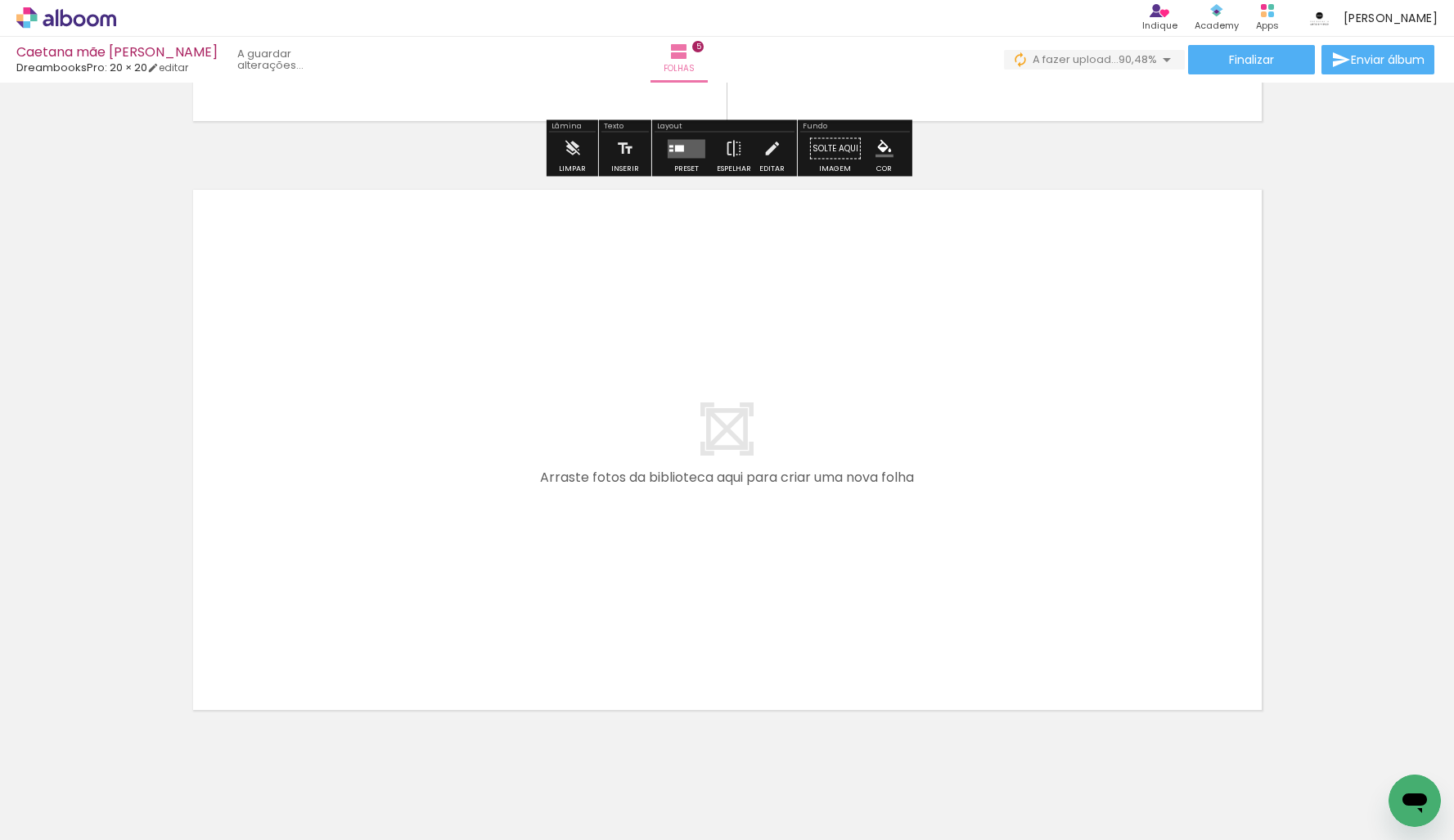
click at [900, 503] on quentale-workspace at bounding box center [727, 420] width 1454 height 840
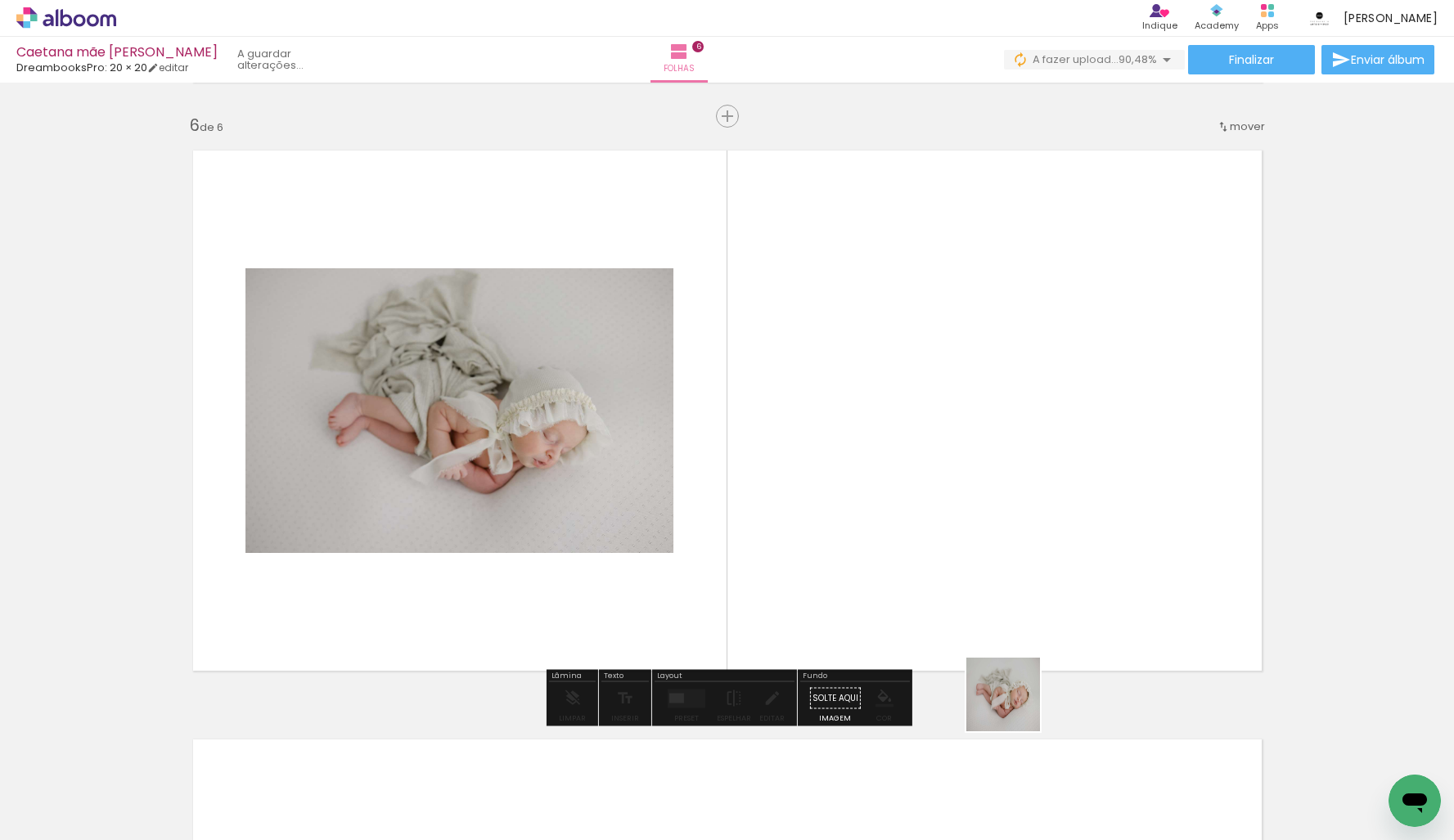
click at [980, 481] on quentale-workspace at bounding box center [727, 420] width 1454 height 840
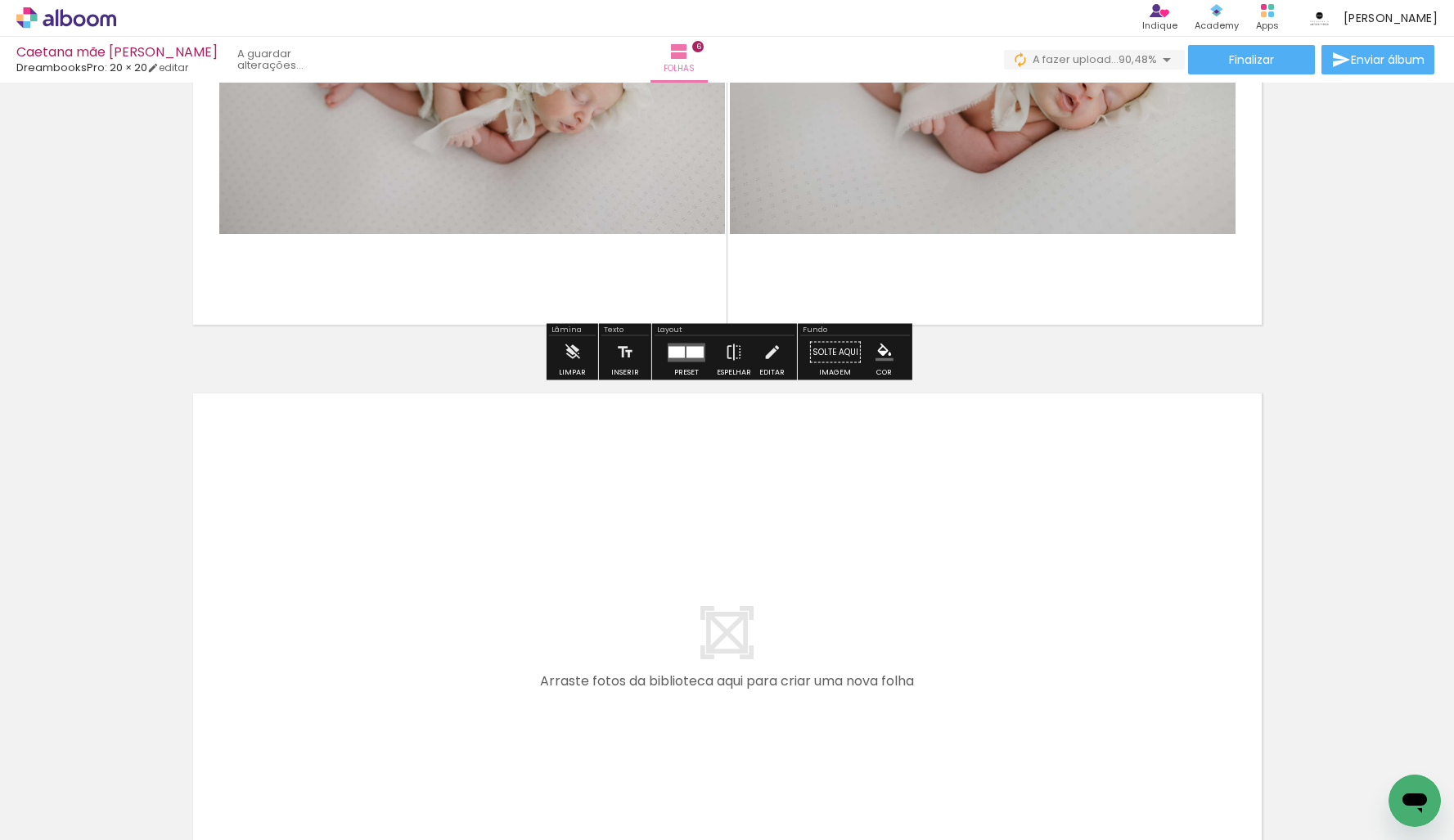
scroll to position [0, 4457]
click at [719, 599] on quentale-workspace at bounding box center [727, 420] width 1454 height 840
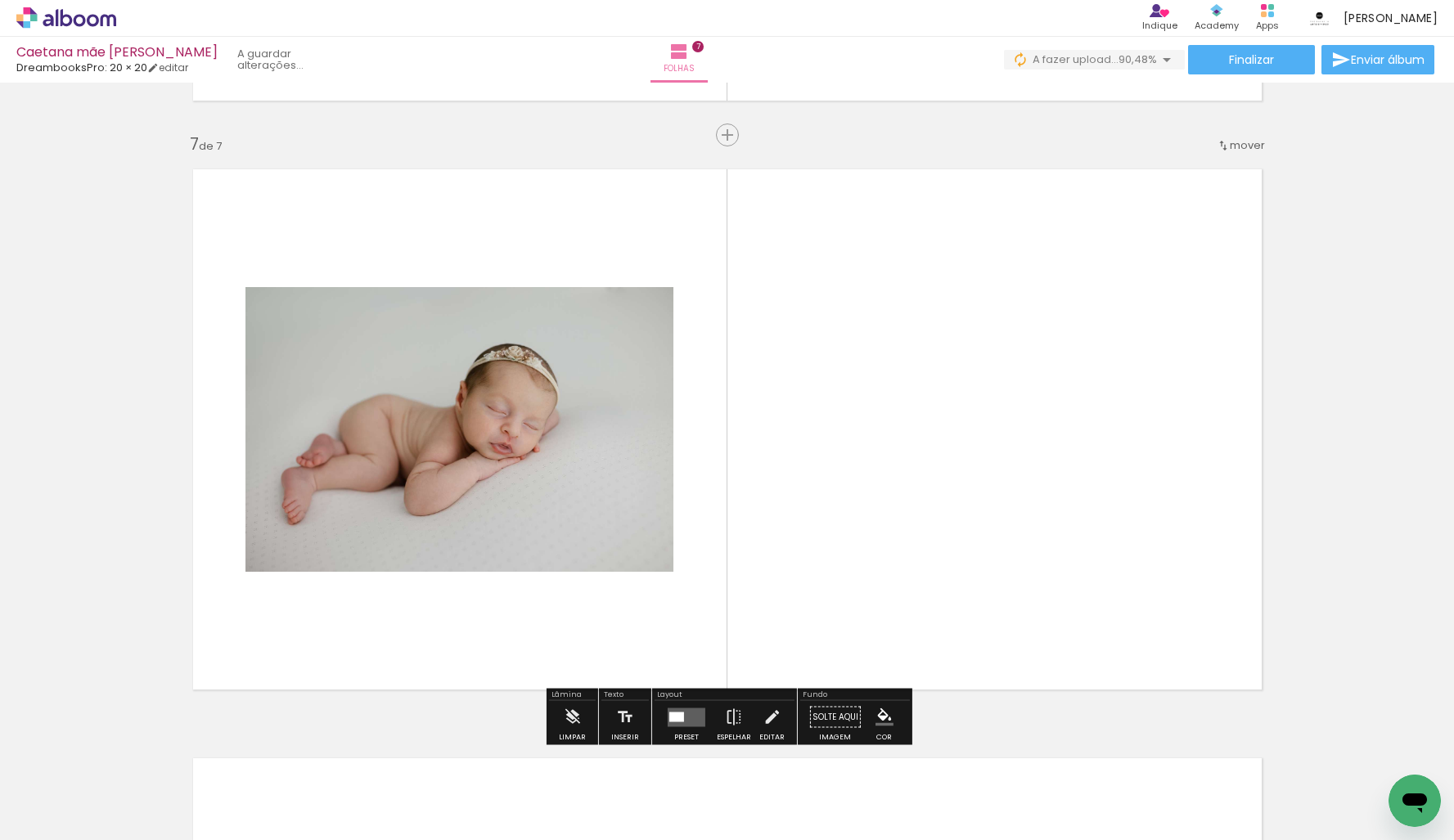
scroll to position [3526, 0]
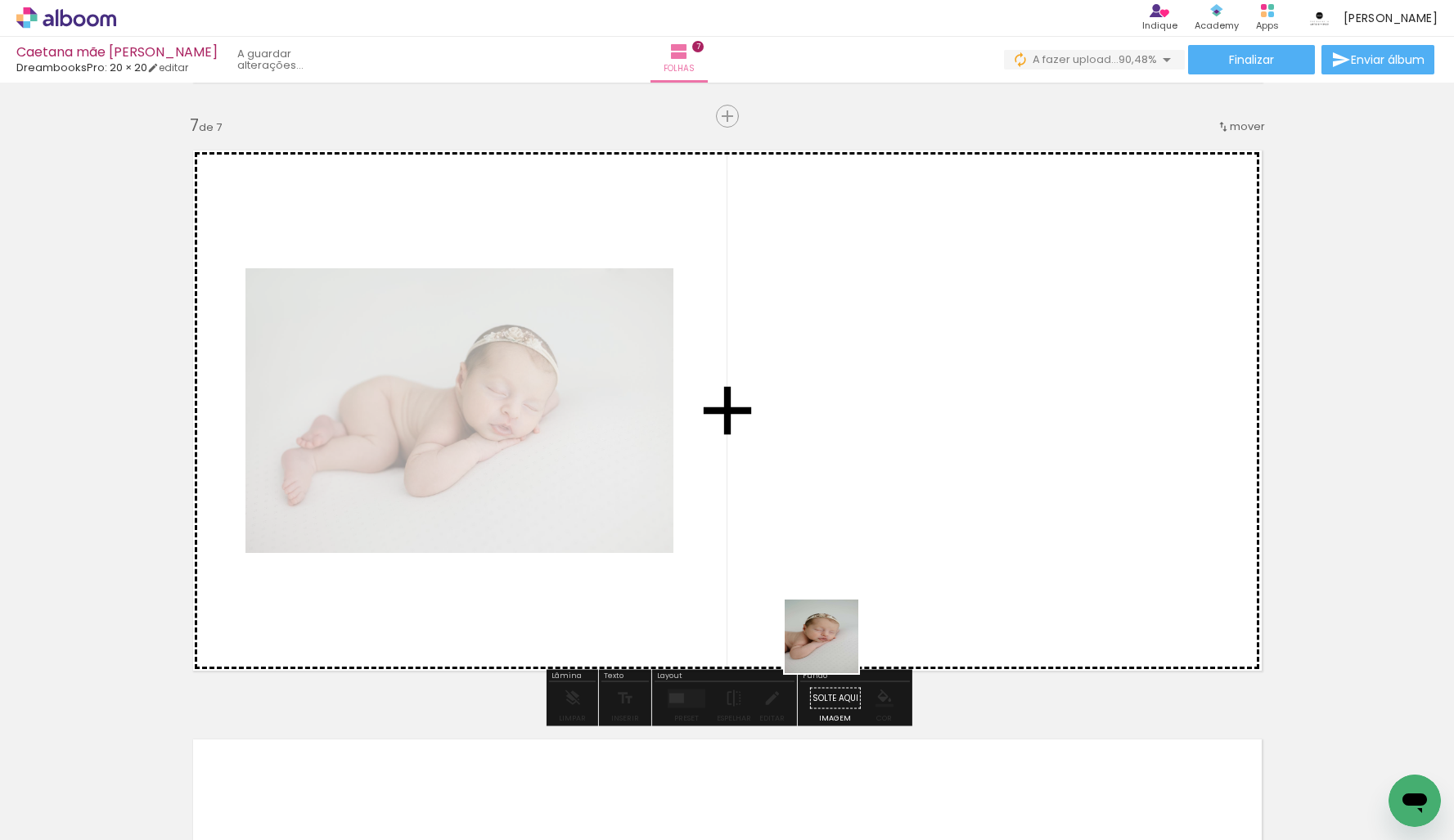
drag, startPoint x: 840, startPoint y: 707, endPoint x: 846, endPoint y: 513, distance: 194.1
click at [823, 494] on quentale-workspace at bounding box center [727, 420] width 1454 height 840
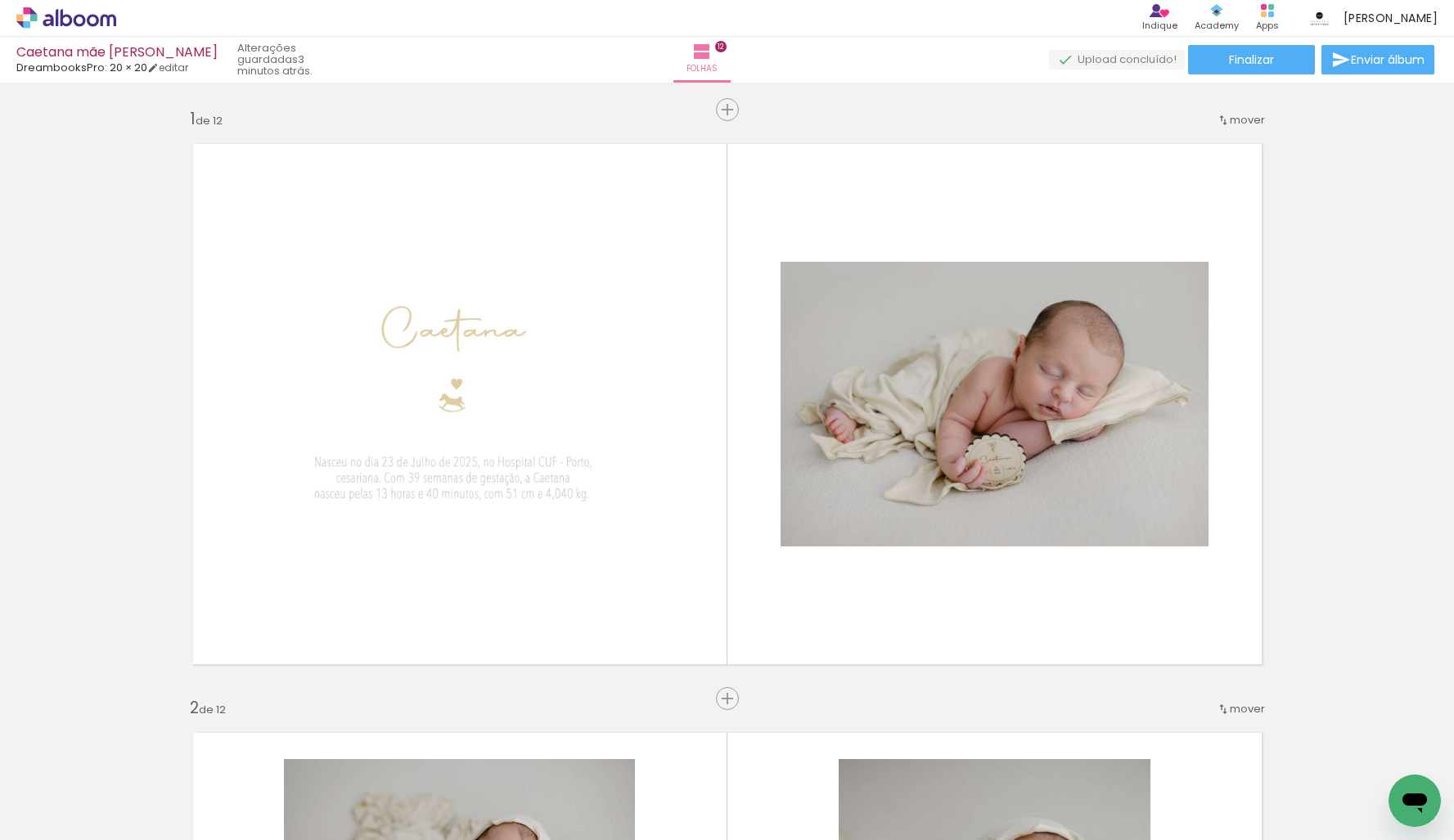
scroll to position [0, 4407]
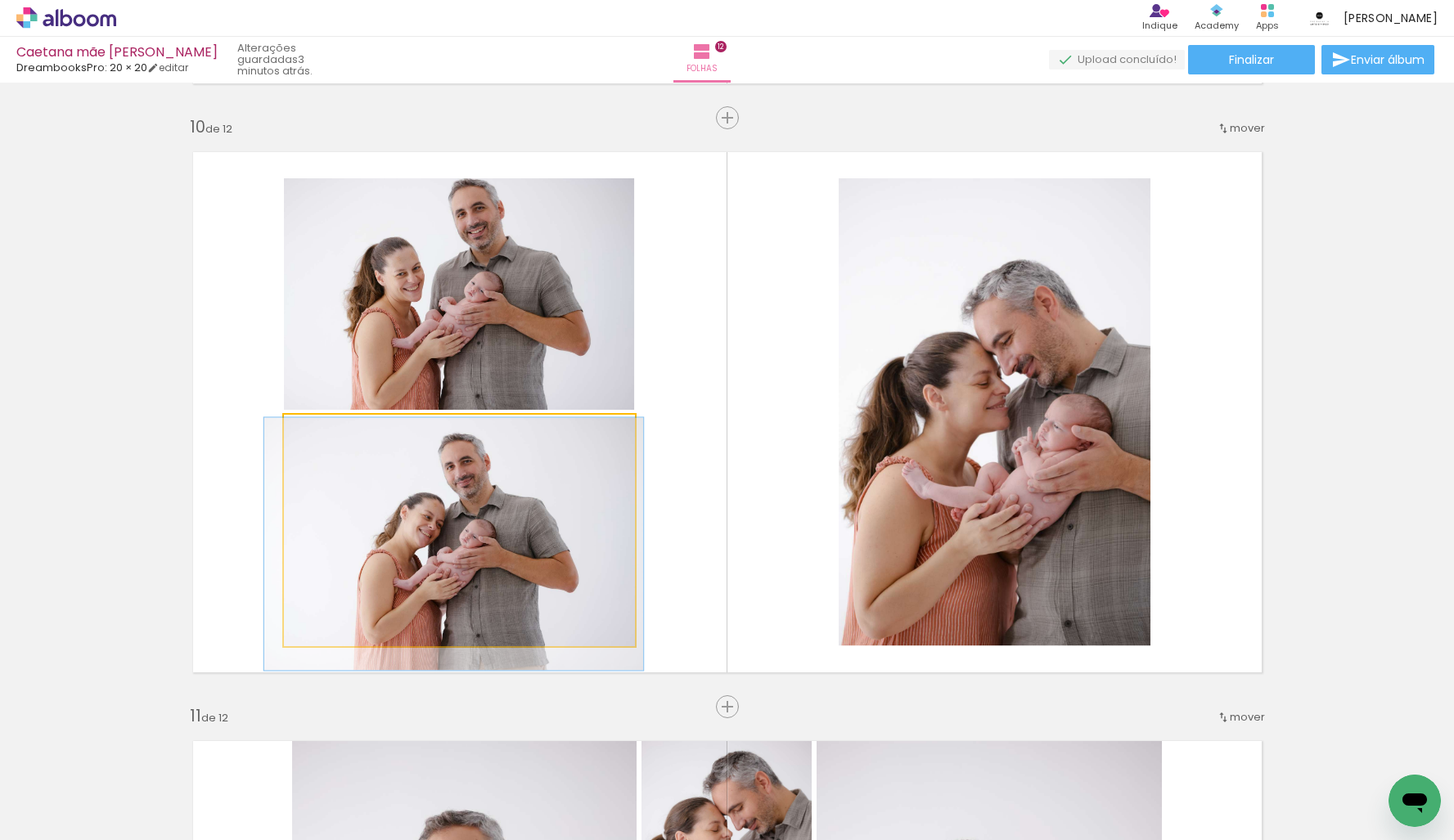
type paper-slider "108"
click at [331, 432] on div at bounding box center [327, 431] width 15 height 14
click at [420, 489] on div at bounding box center [453, 541] width 379 height 253
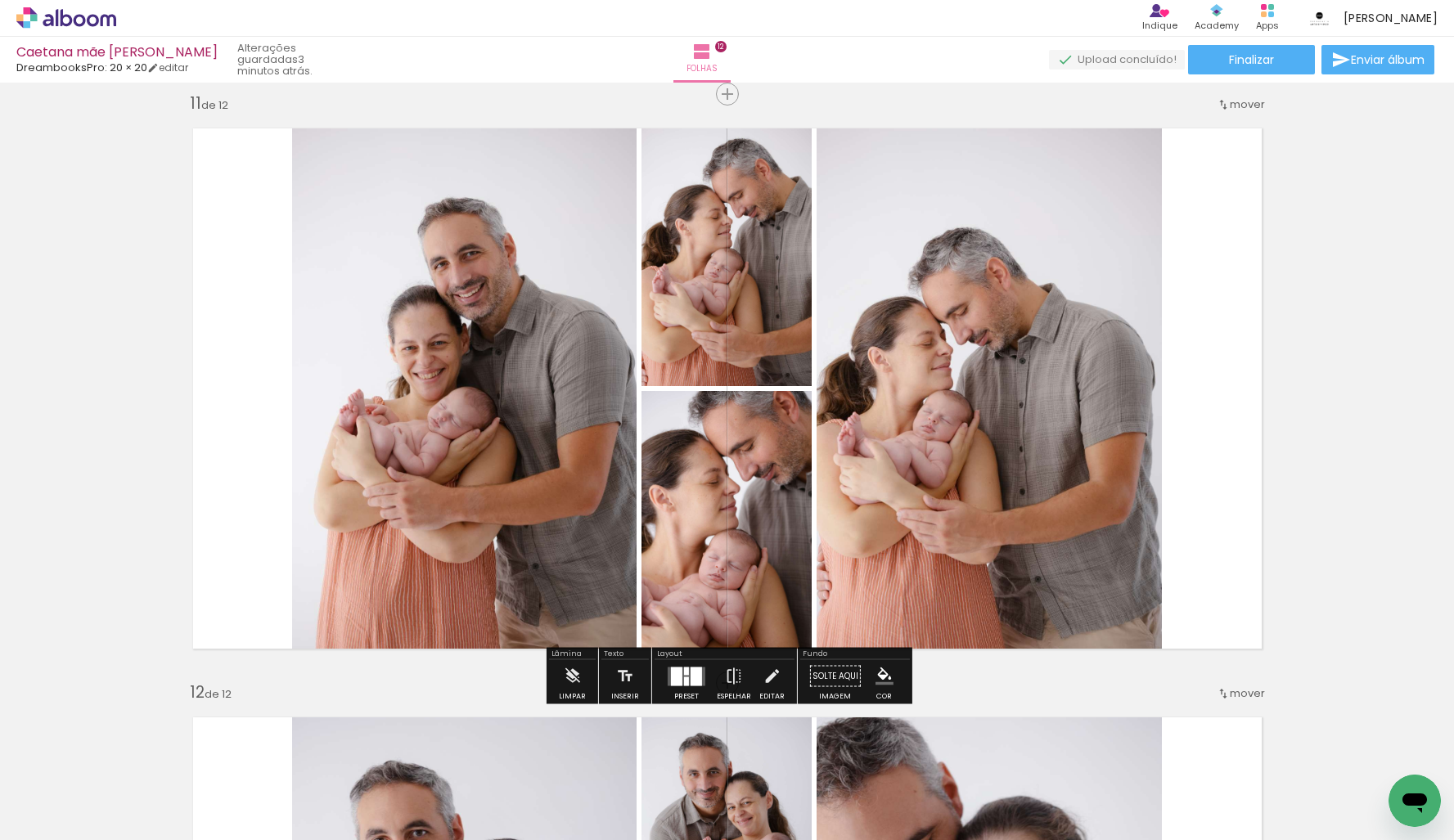
scroll to position [5910, 0]
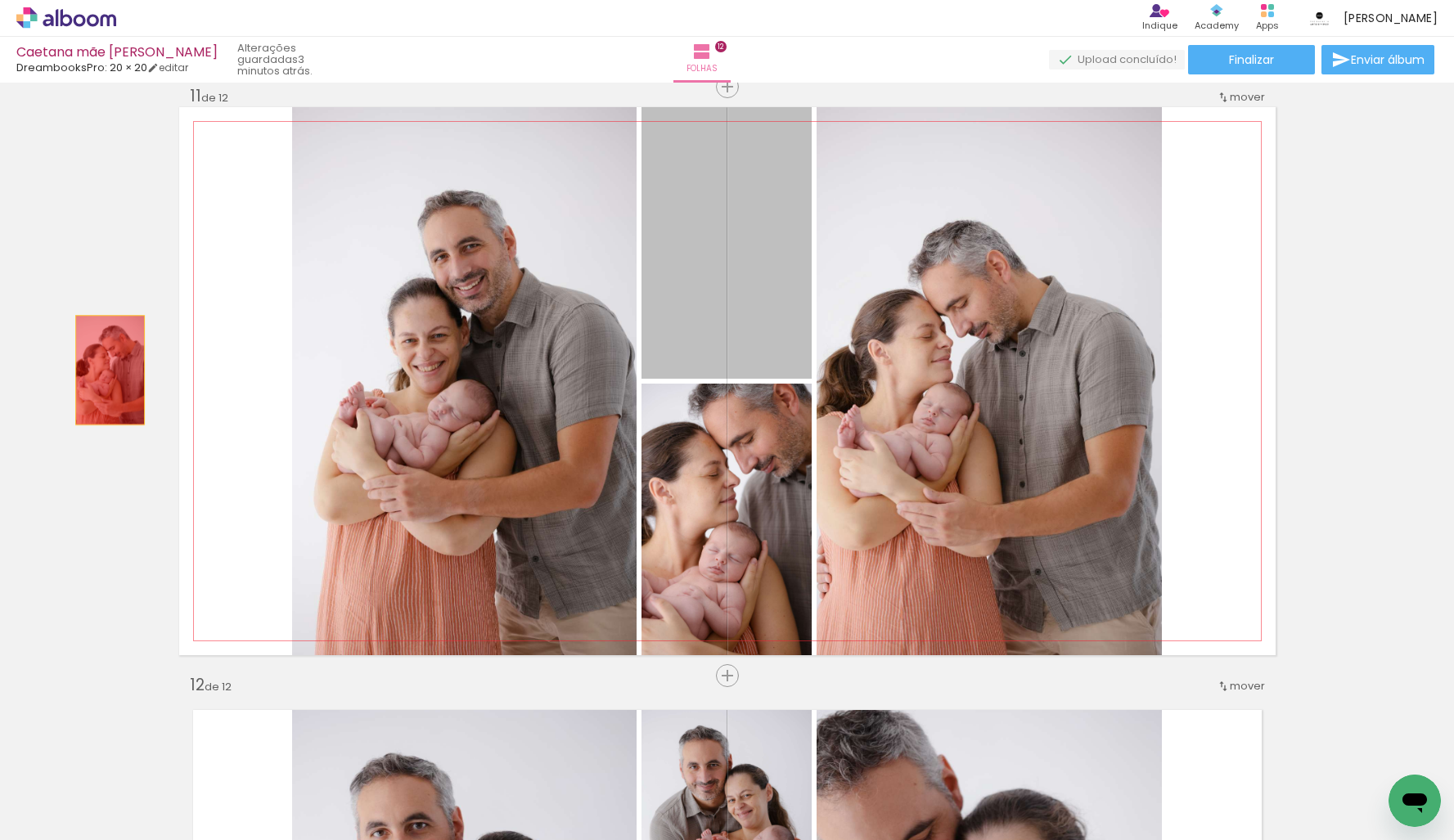
drag, startPoint x: 772, startPoint y: 306, endPoint x: 105, endPoint y: 372, distance: 670.3
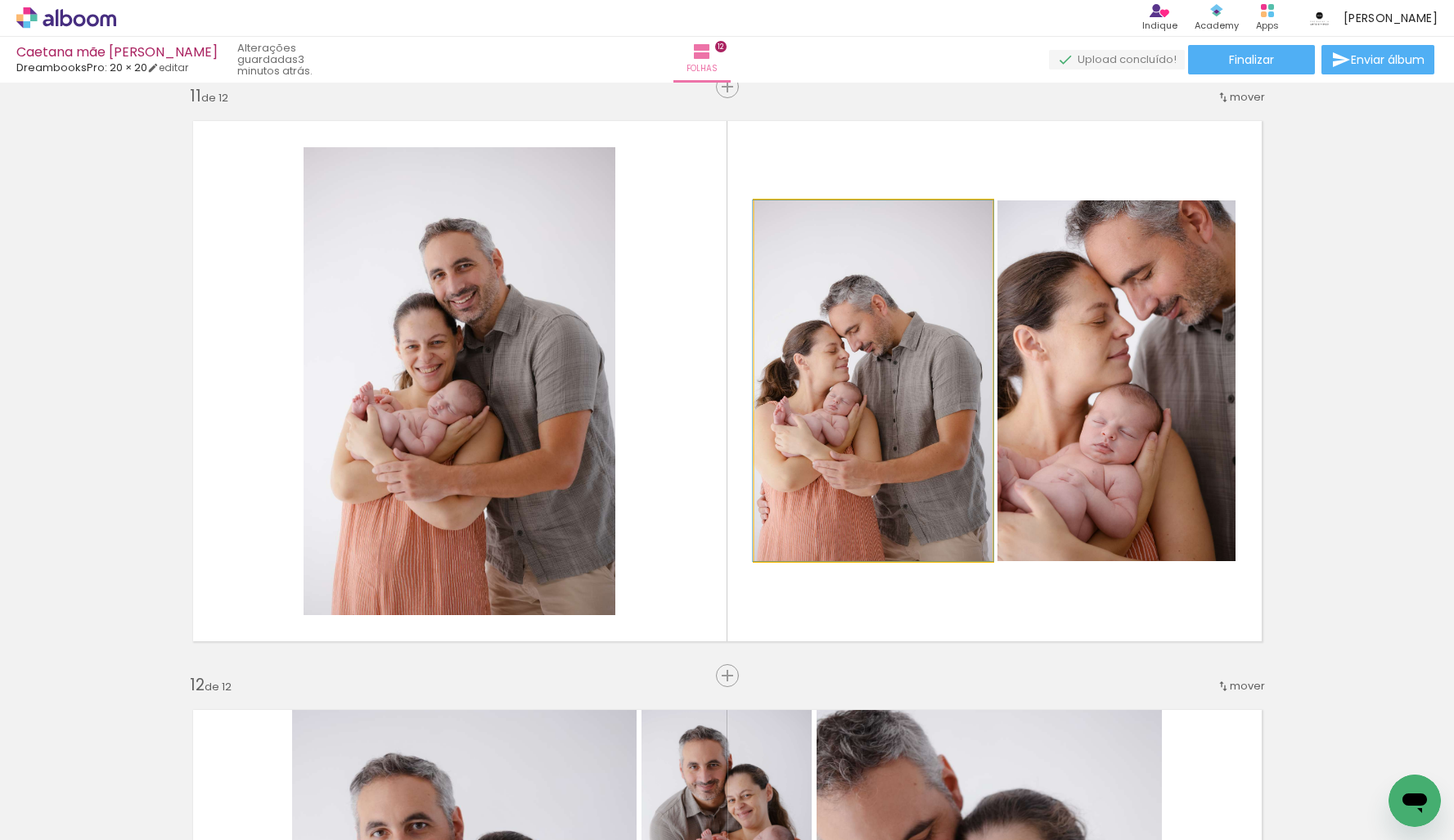
drag, startPoint x: 845, startPoint y: 423, endPoint x: 438, endPoint y: 381, distance: 409.2
click at [0, 0] on slot at bounding box center [0, 0] width 0 height 0
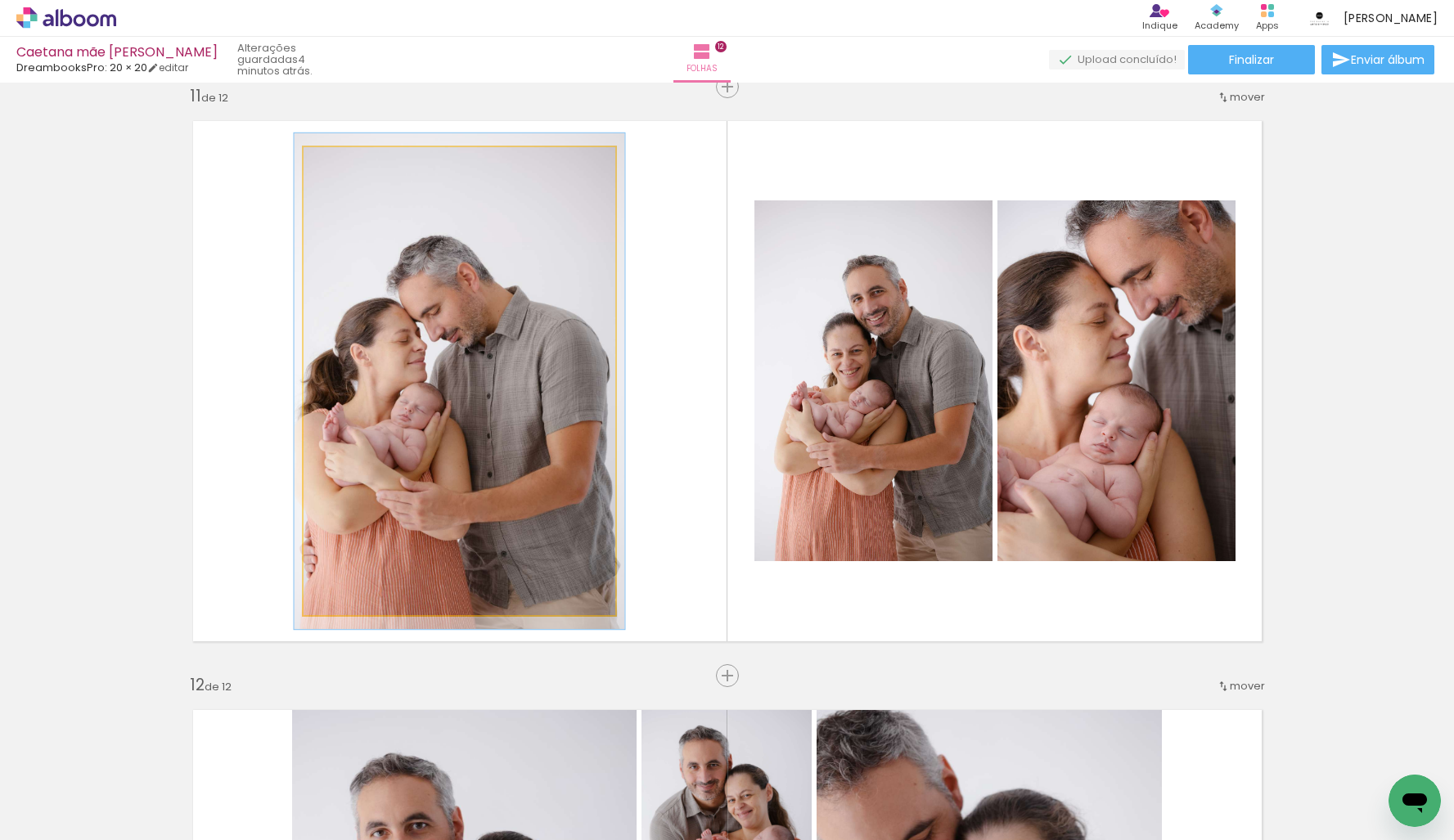
type paper-slider "104"
click at [343, 169] on div at bounding box center [345, 164] width 15 height 14
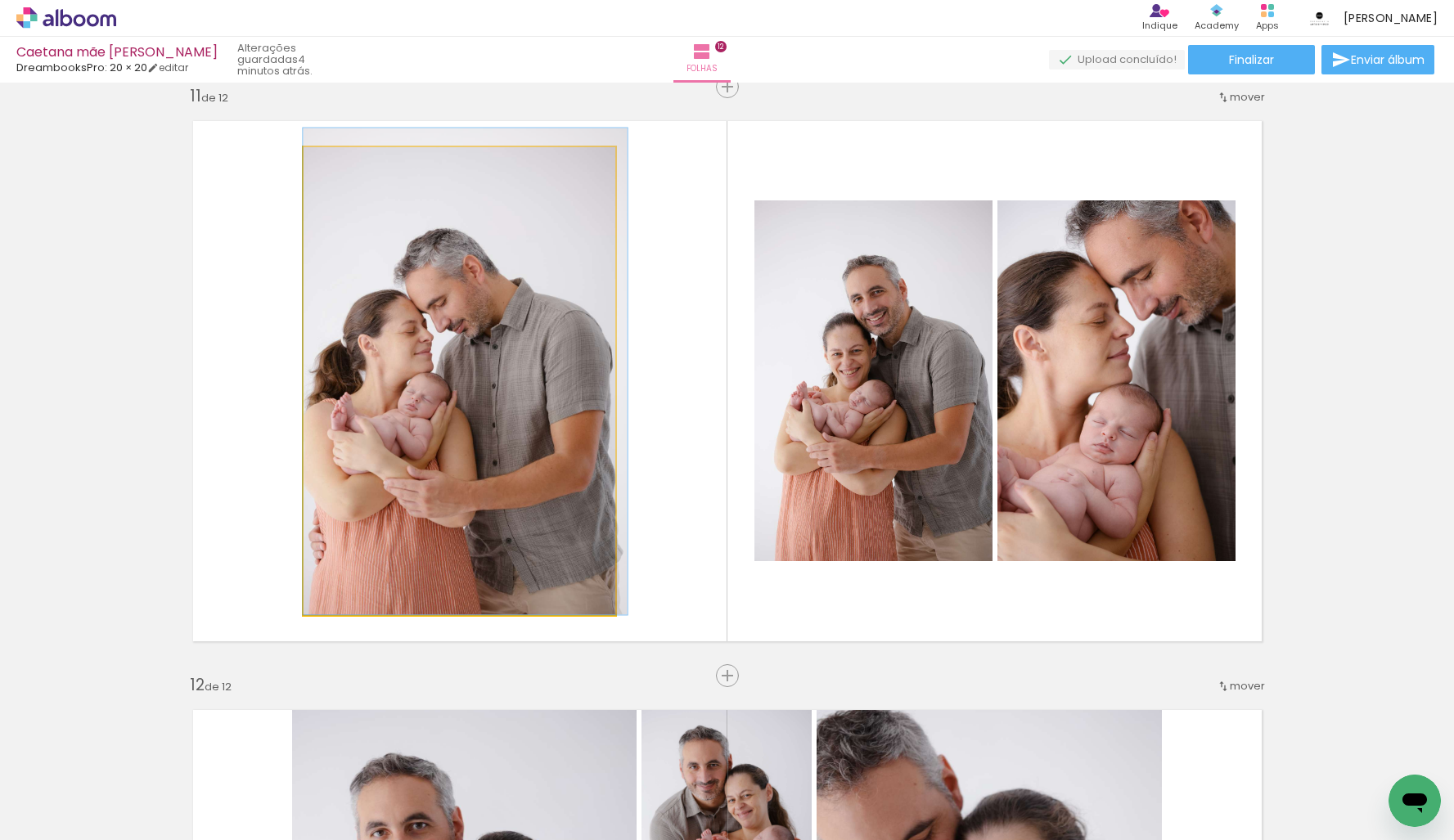
drag, startPoint x: 390, startPoint y: 193, endPoint x: 431, endPoint y: 182, distance: 42.4
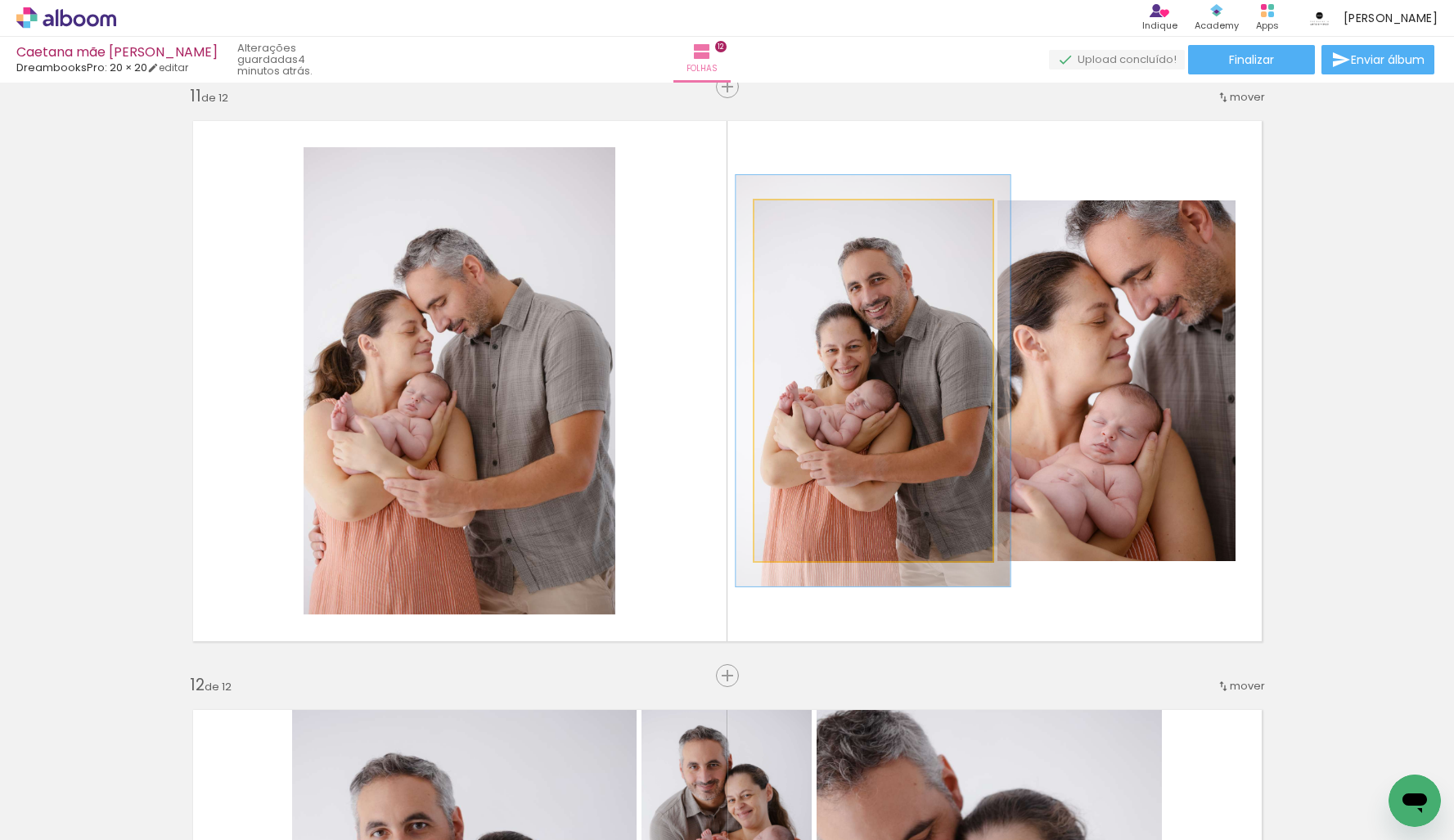
type paper-slider "117"
drag, startPoint x: 792, startPoint y: 219, endPoint x: 802, endPoint y: 229, distance: 14.1
click at [802, 229] on div at bounding box center [800, 217] width 26 height 26
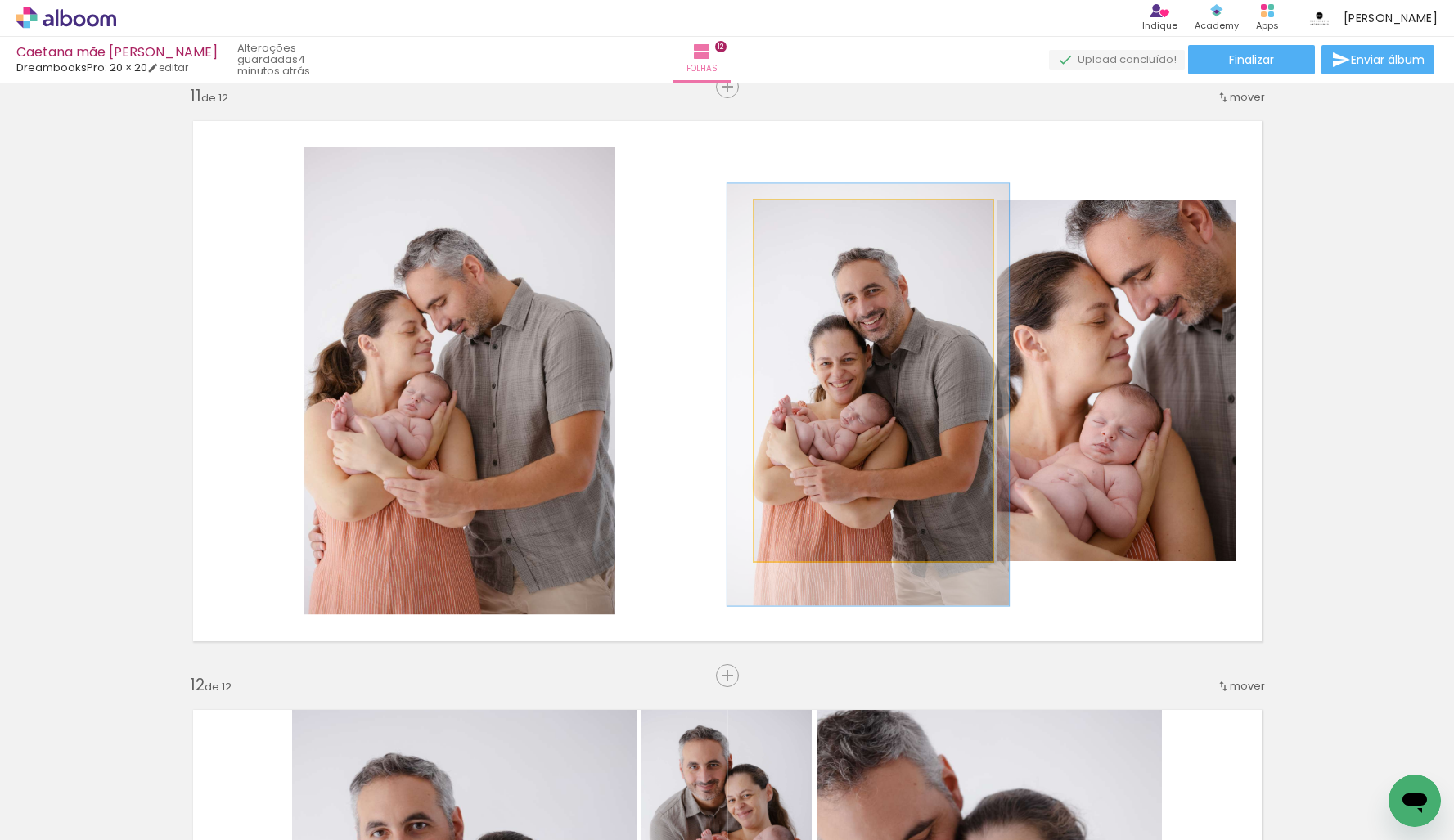
drag, startPoint x: 921, startPoint y: 309, endPoint x: 917, endPoint y: 322, distance: 13.6
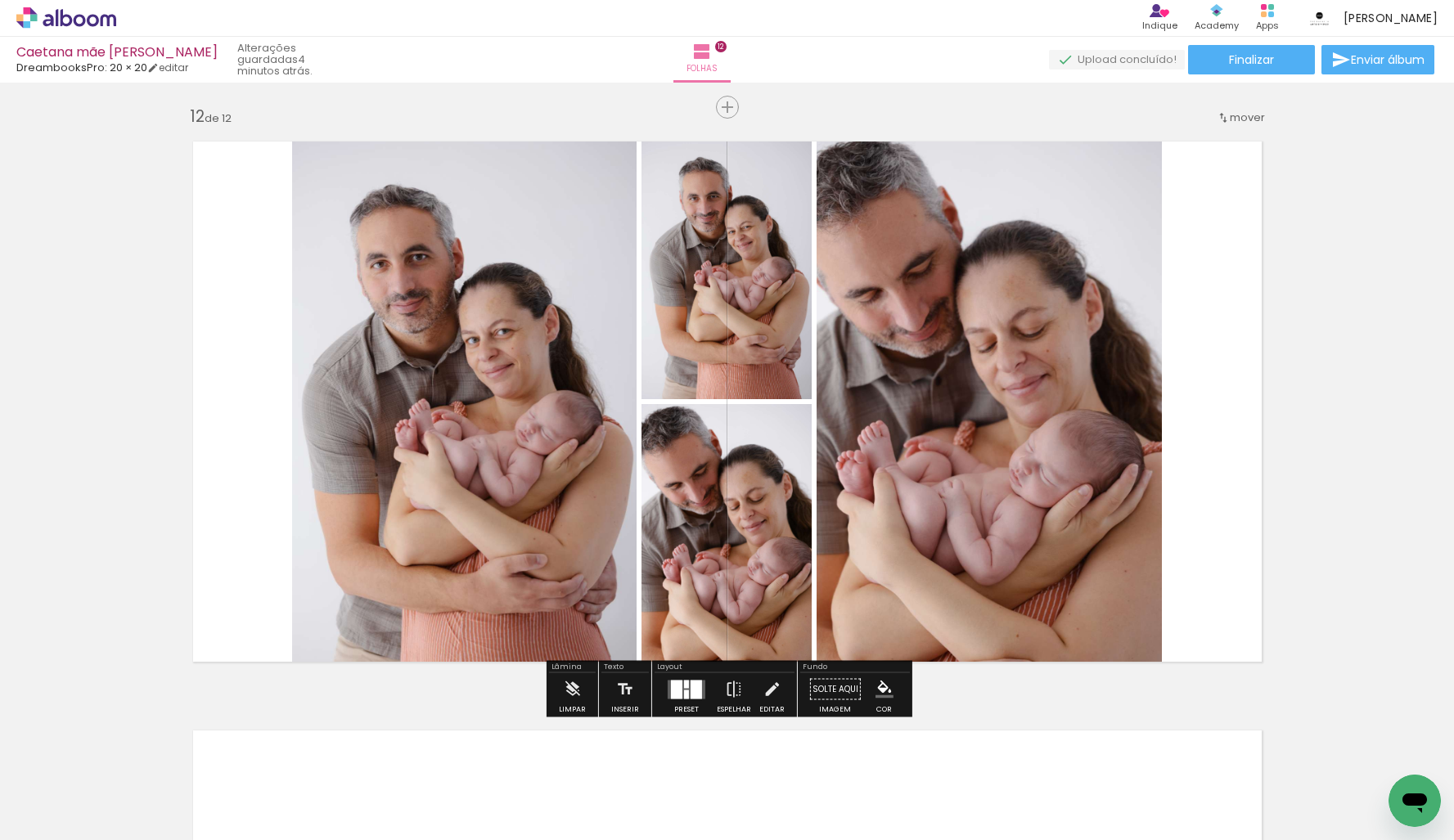
scroll to position [6476, 0]
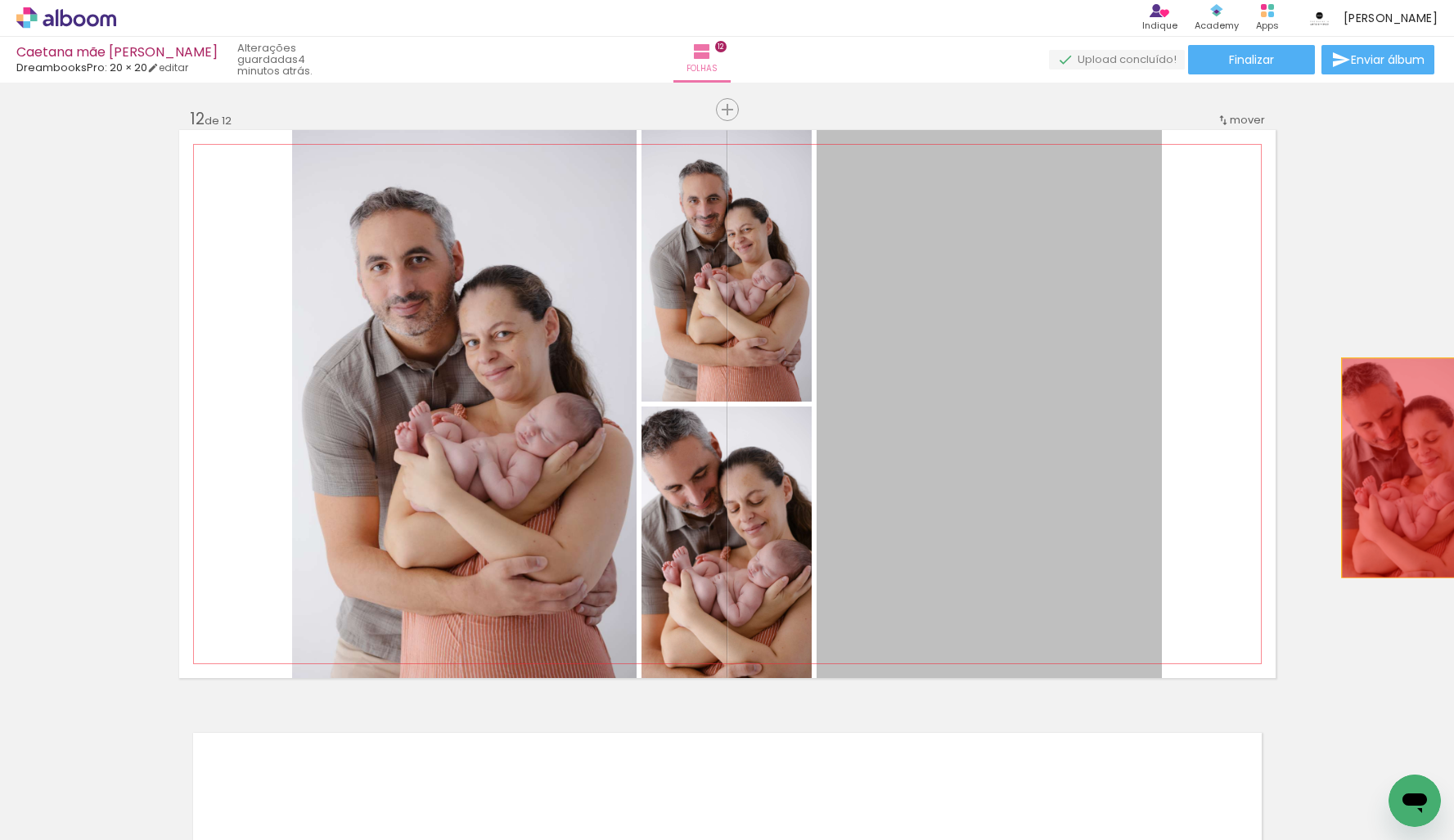
drag, startPoint x: 960, startPoint y: 418, endPoint x: 1401, endPoint y: 466, distance: 443.6
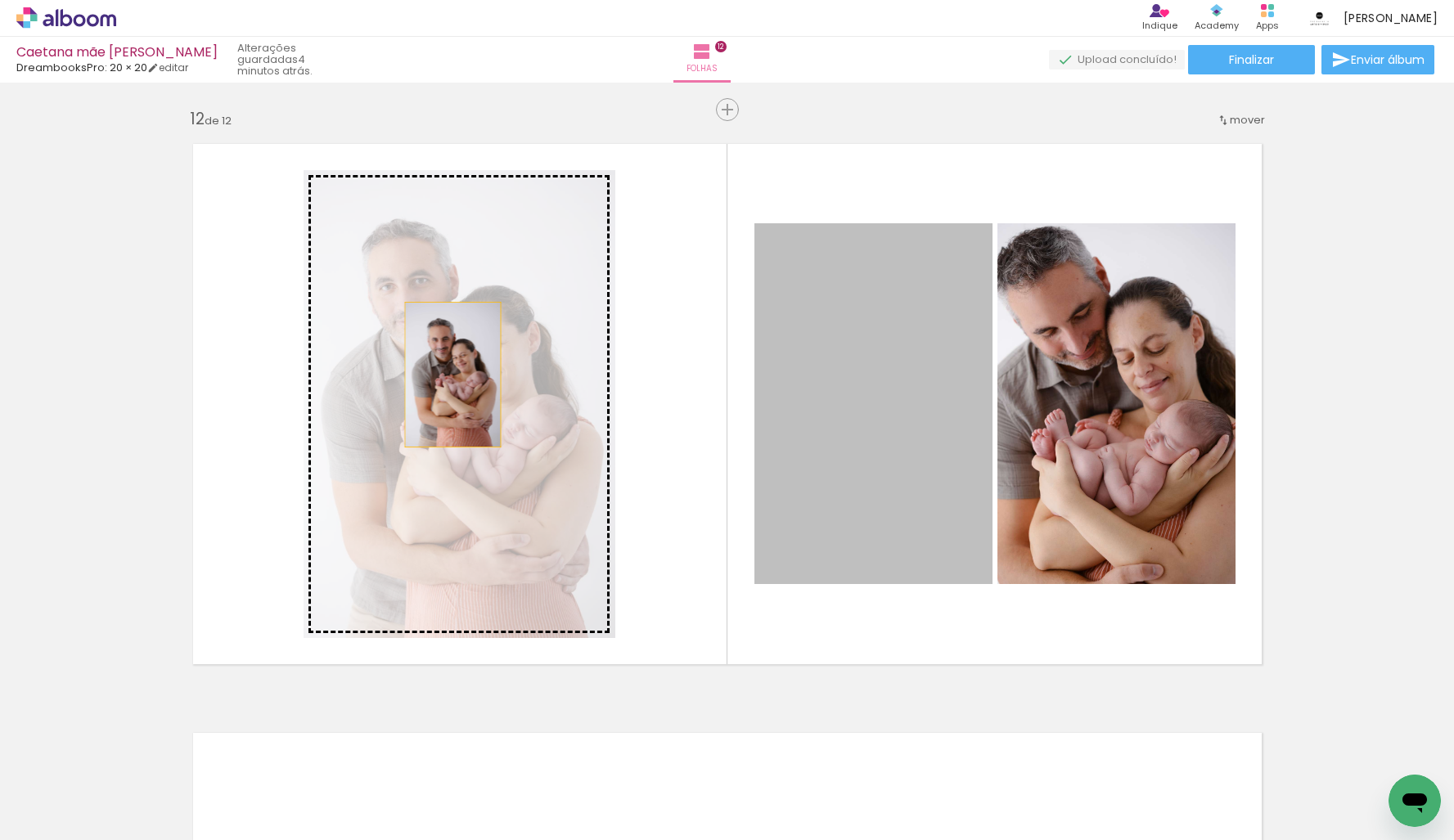
drag, startPoint x: 635, startPoint y: 387, endPoint x: 433, endPoint y: 366, distance: 203.1
click at [0, 0] on slot at bounding box center [0, 0] width 0 height 0
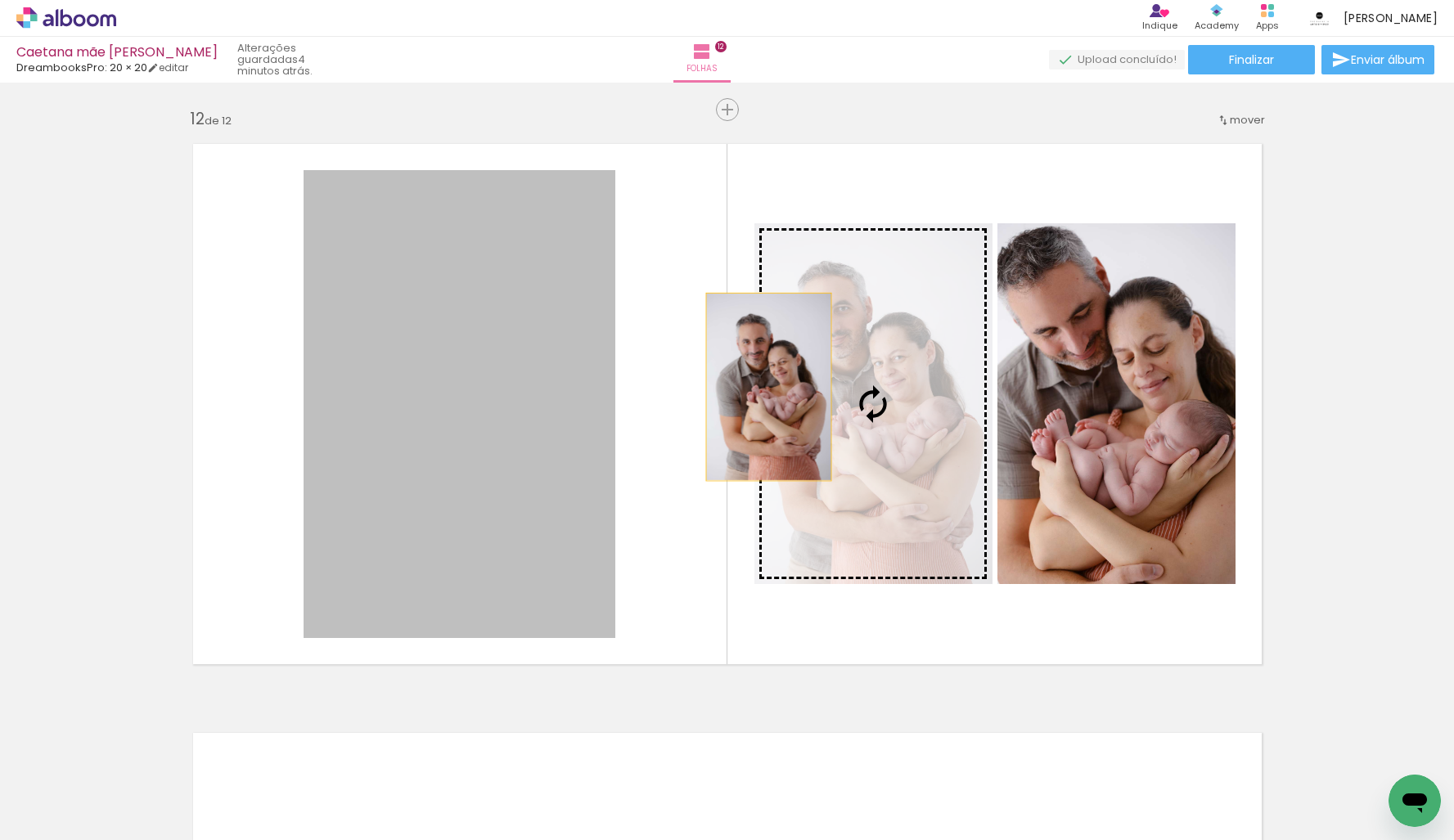
drag, startPoint x: 735, startPoint y: 385, endPoint x: 859, endPoint y: 389, distance: 124.1
click at [0, 0] on slot at bounding box center [0, 0] width 0 height 0
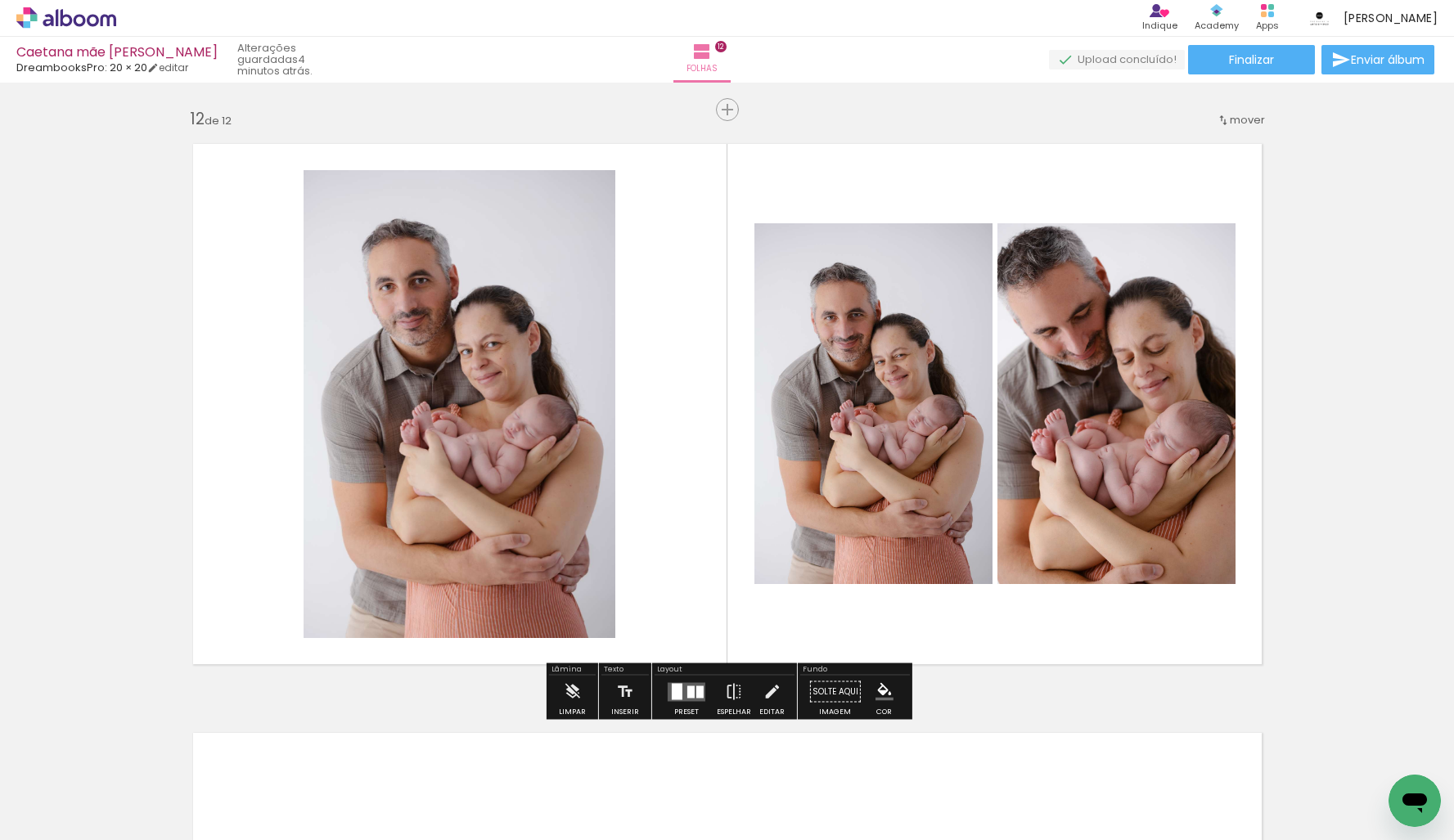
drag, startPoint x: 445, startPoint y: 279, endPoint x: 917, endPoint y: 360, distance: 478.9
click at [0, 0] on slot at bounding box center [0, 0] width 0 height 0
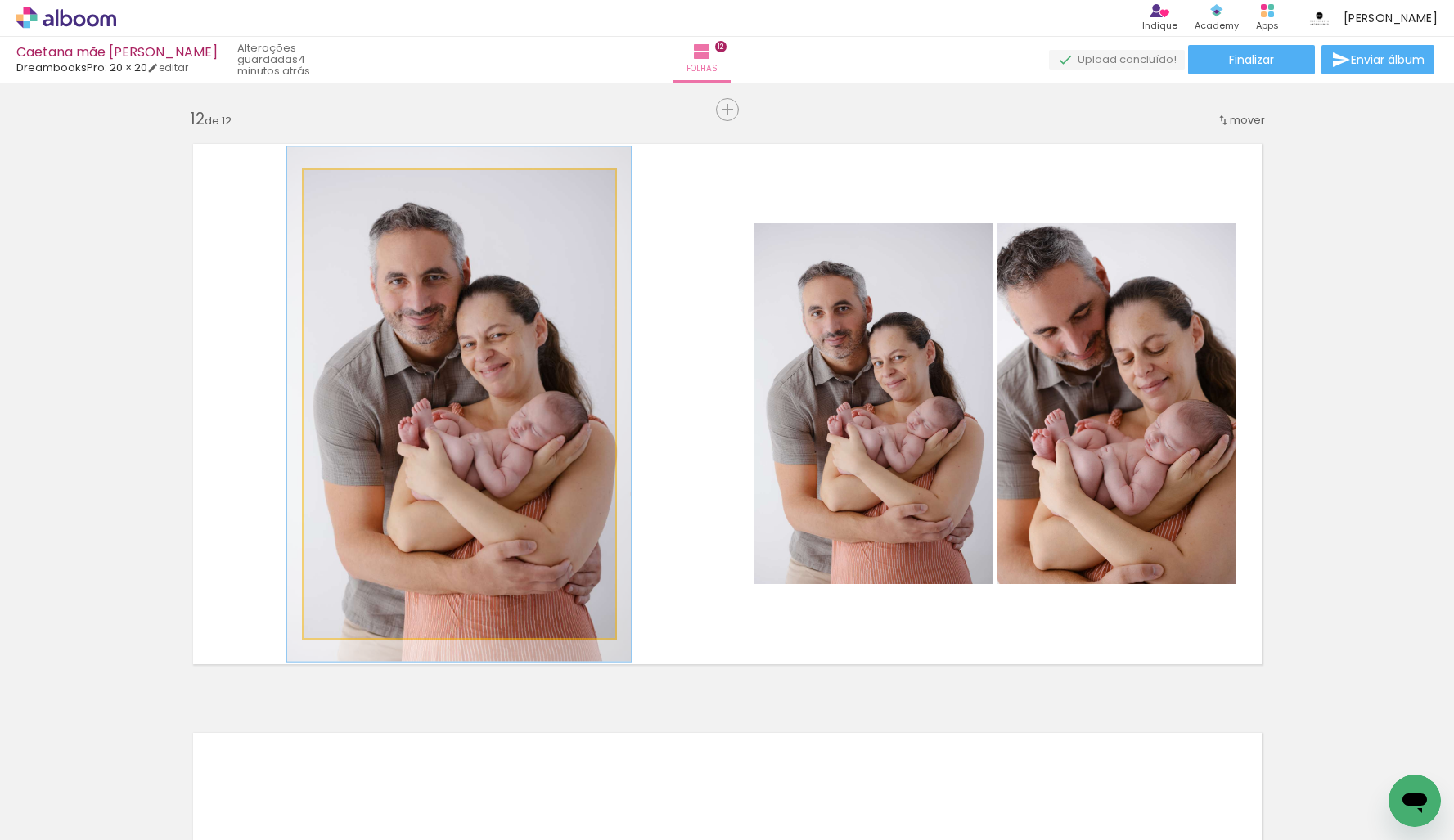
drag, startPoint x: 344, startPoint y: 188, endPoint x: 405, endPoint y: 225, distance: 71.3
type paper-slider "112"
click at [350, 194] on div at bounding box center [346, 188] width 15 height 14
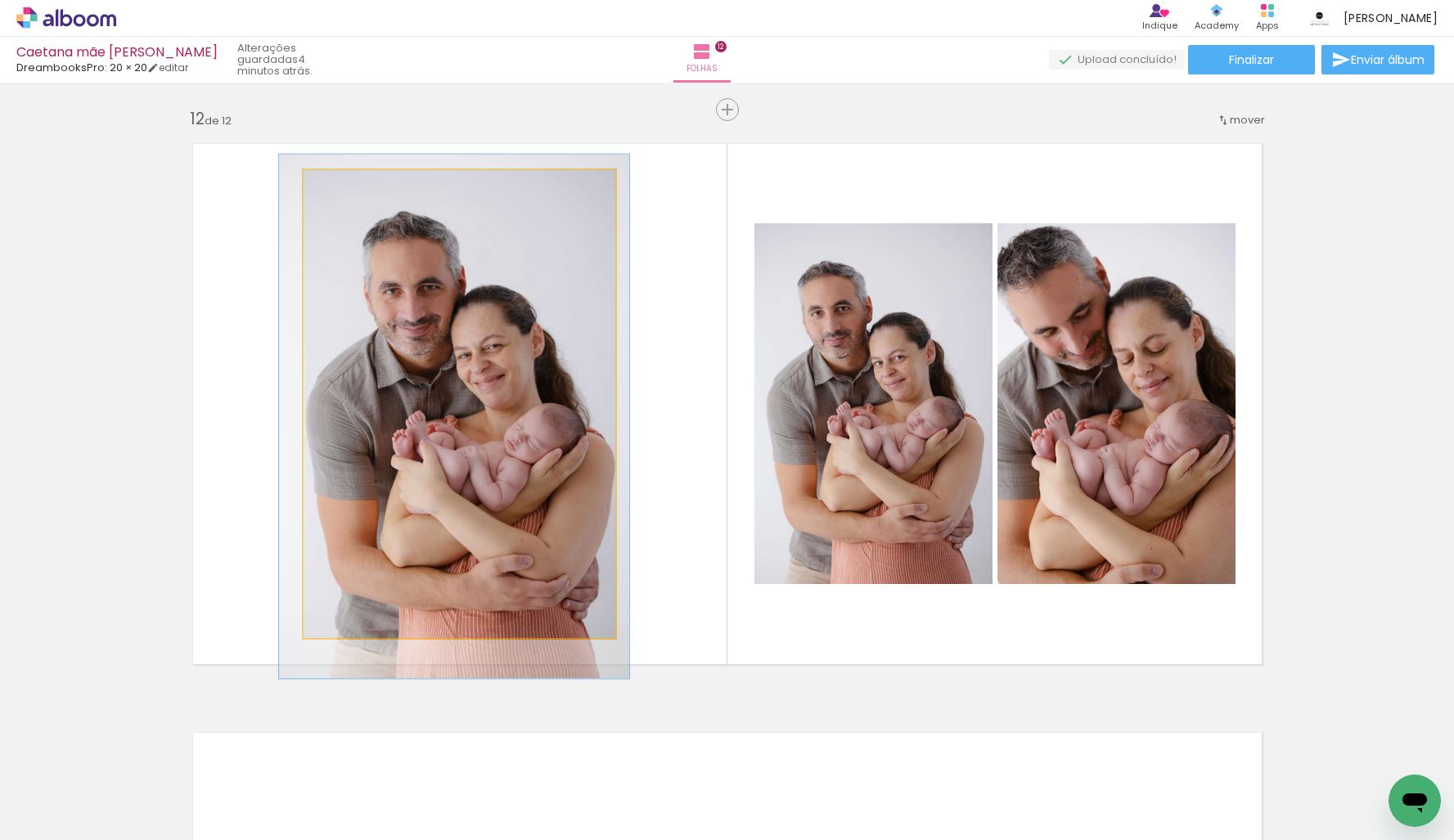
drag, startPoint x: 405, startPoint y: 236, endPoint x: 400, endPoint y: 244, distance: 9.4
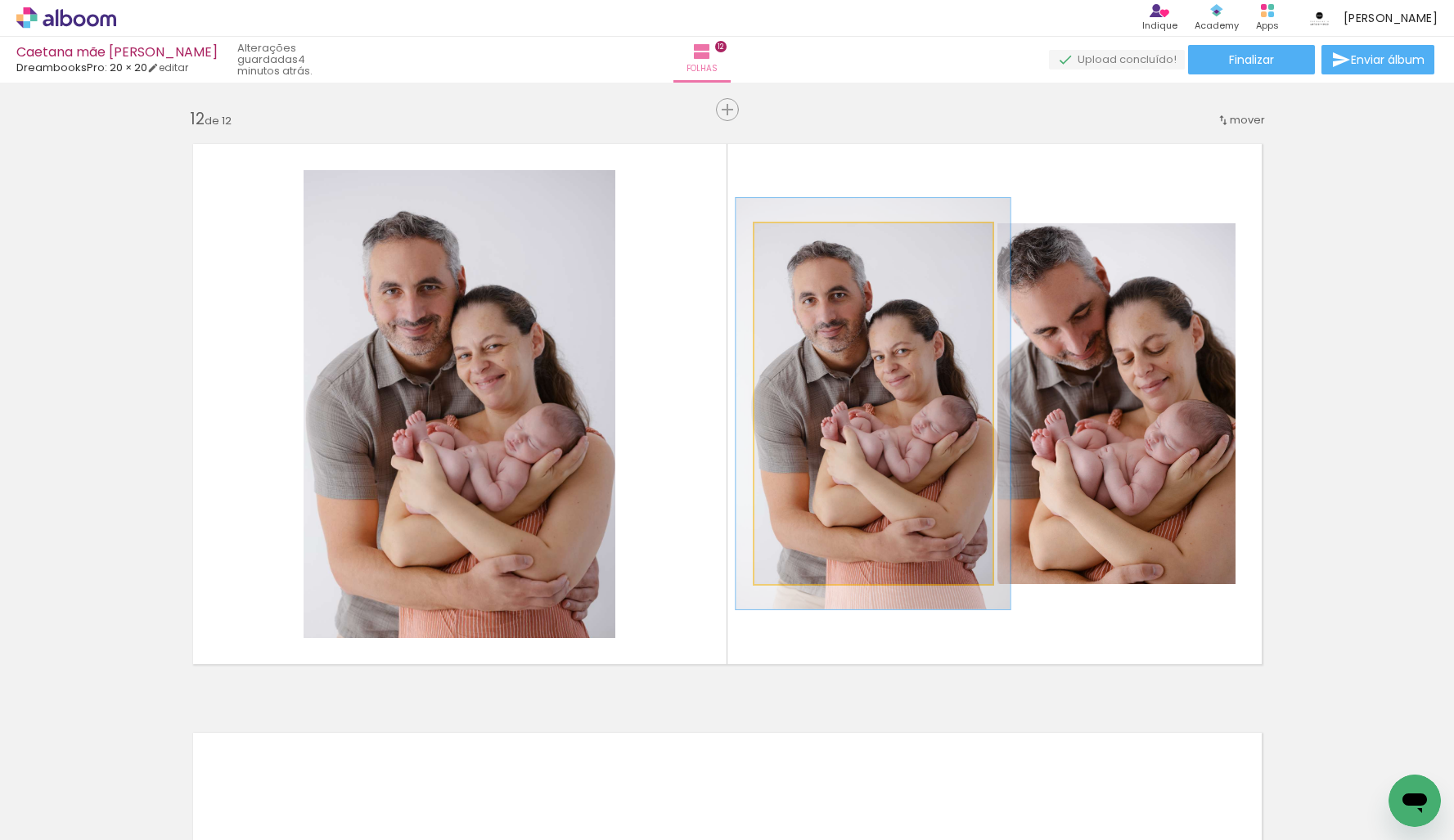
type paper-slider "114"
click at [797, 243] on div at bounding box center [800, 240] width 15 height 14
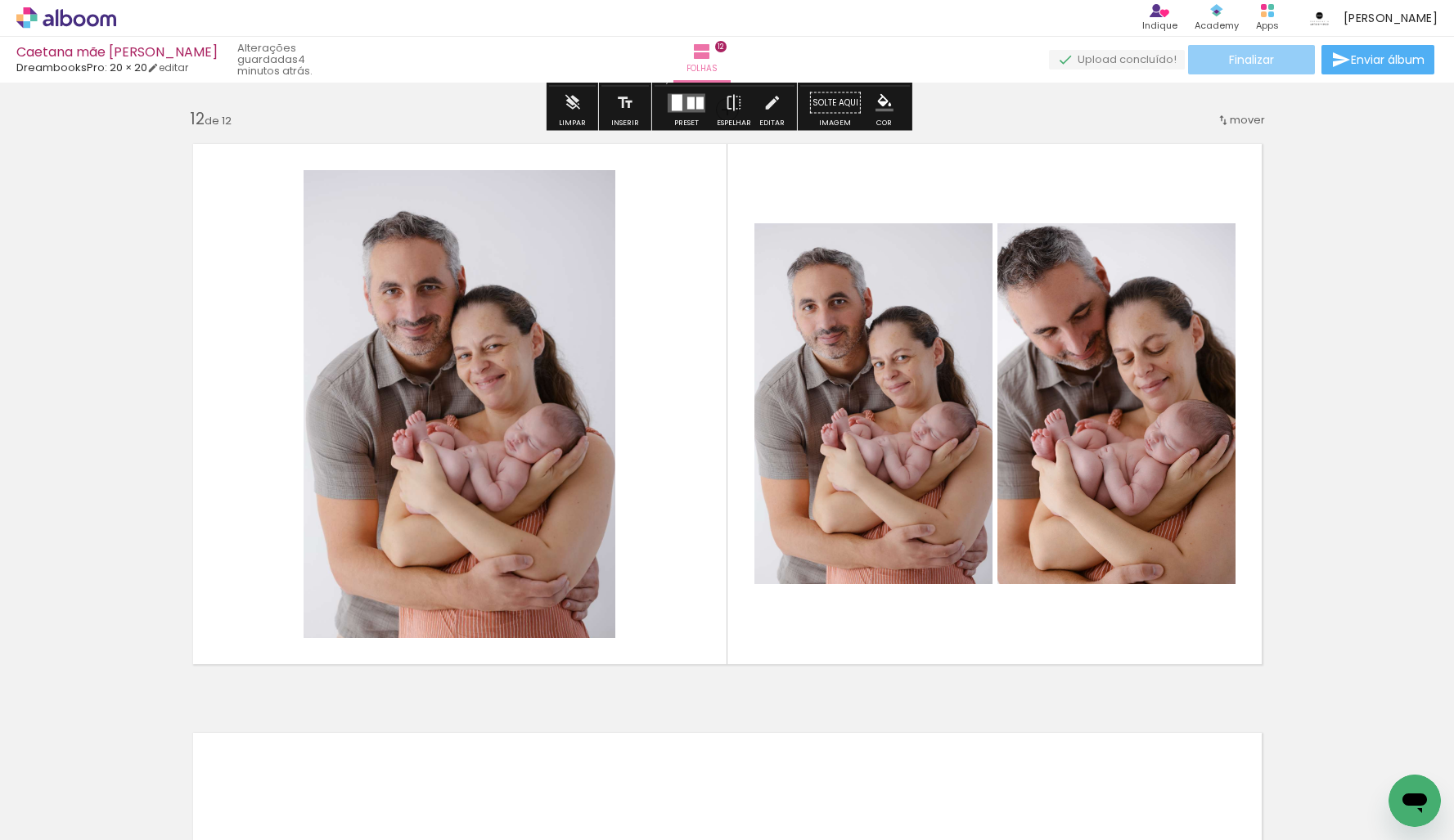
click at [1261, 59] on span "Finalizar" at bounding box center [1251, 60] width 45 height 12
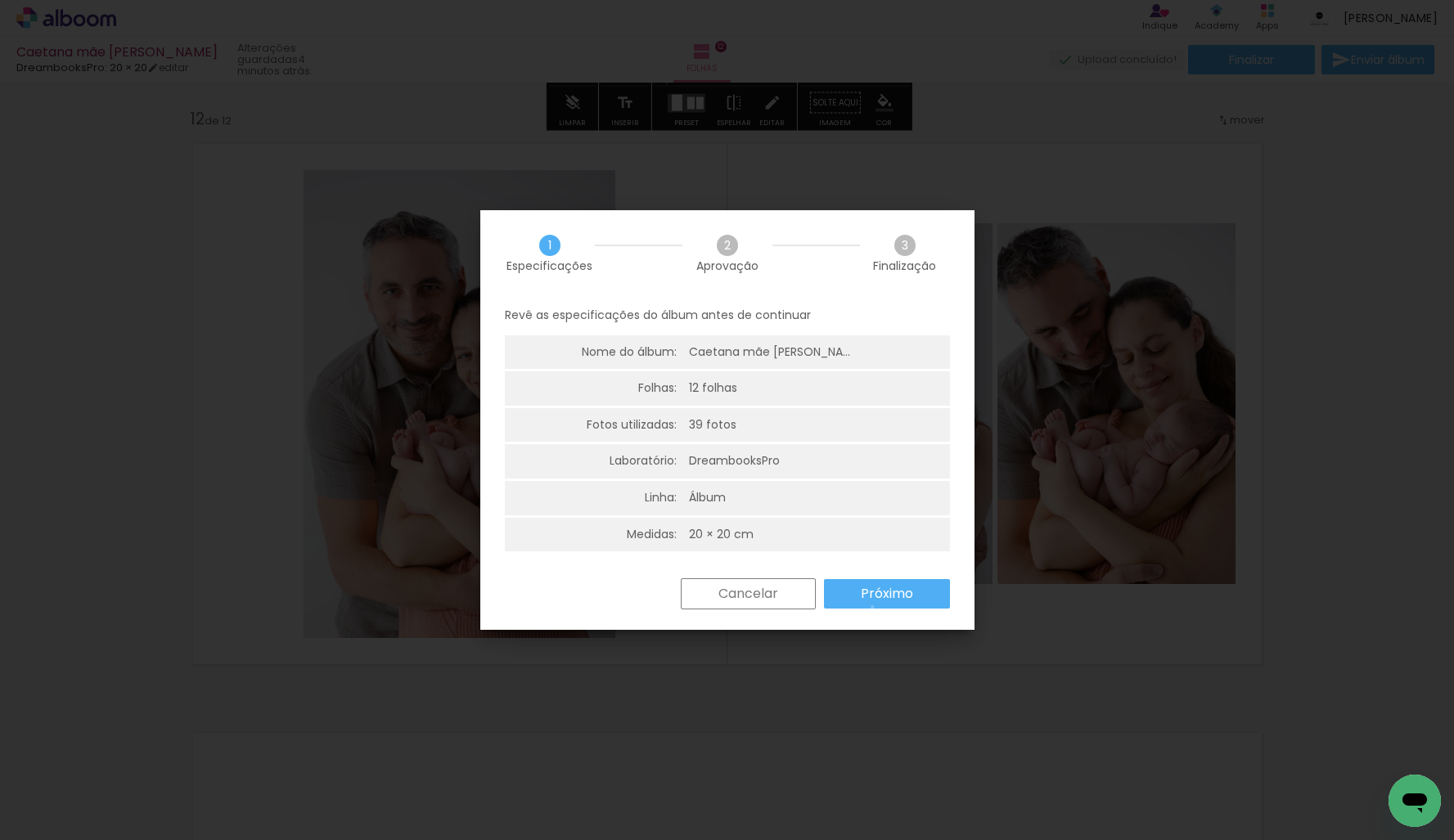
click at [872, 607] on paper-button "Próximo" at bounding box center [887, 594] width 126 height 29
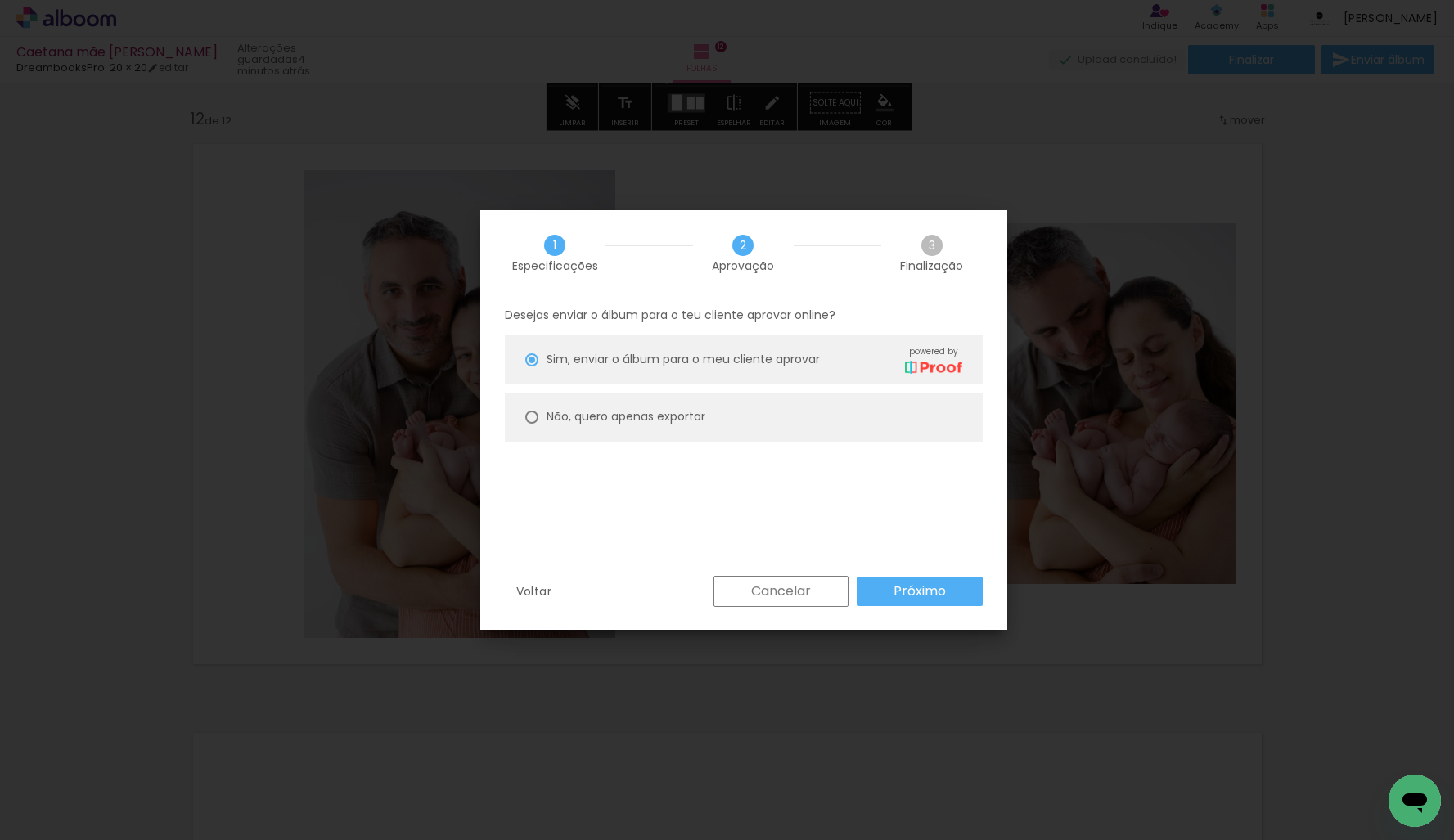
drag, startPoint x: 656, startPoint y: 416, endPoint x: 877, endPoint y: 574, distance: 271.7
click at [0, 0] on slot "Não, quero apenas exportar" at bounding box center [0, 0] width 0 height 0
type paper-radio-button "on"
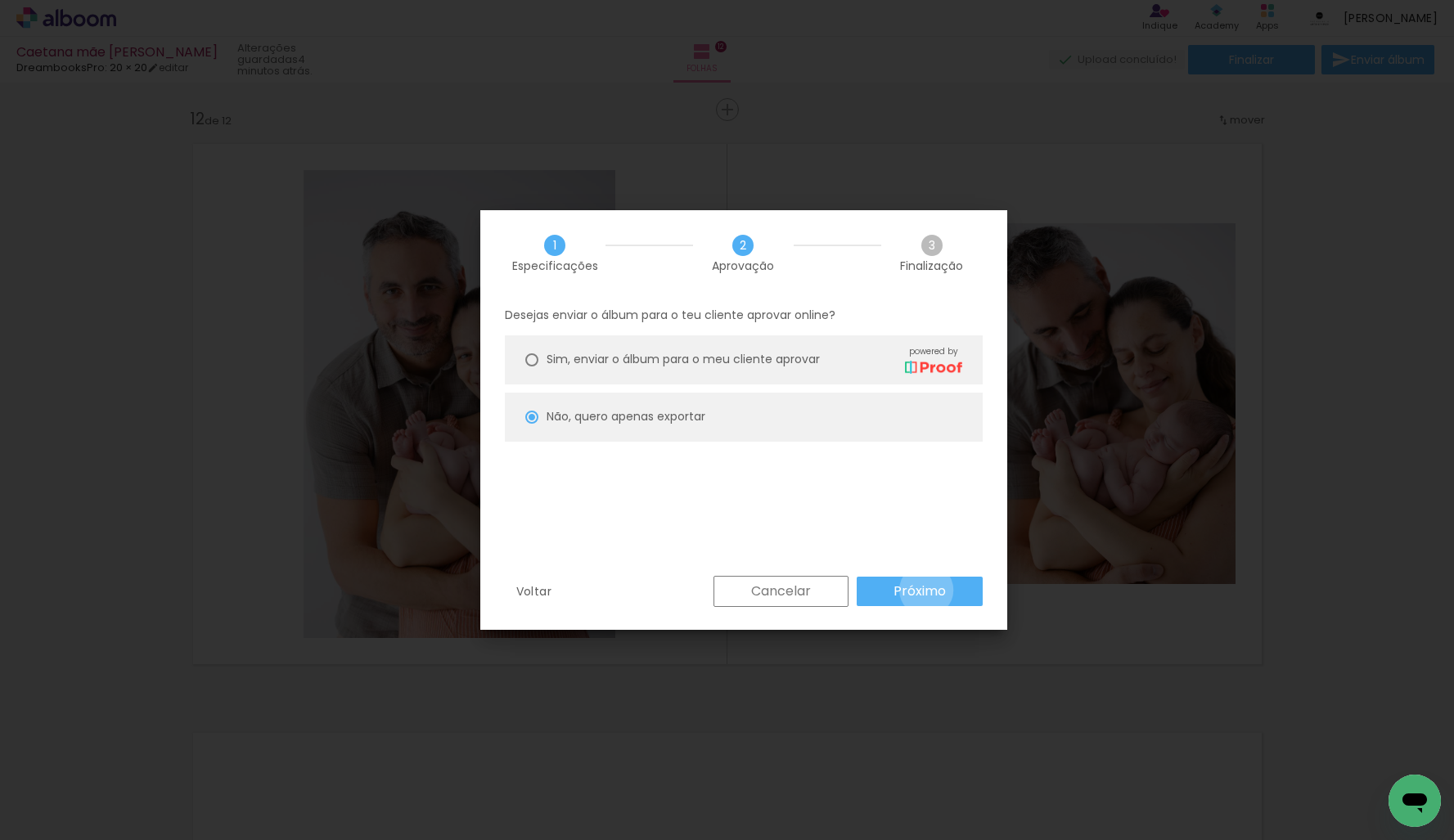
click at [0, 0] on slot "Próximo" at bounding box center [0, 0] width 0 height 0
type input "Alta, 300 DPI"
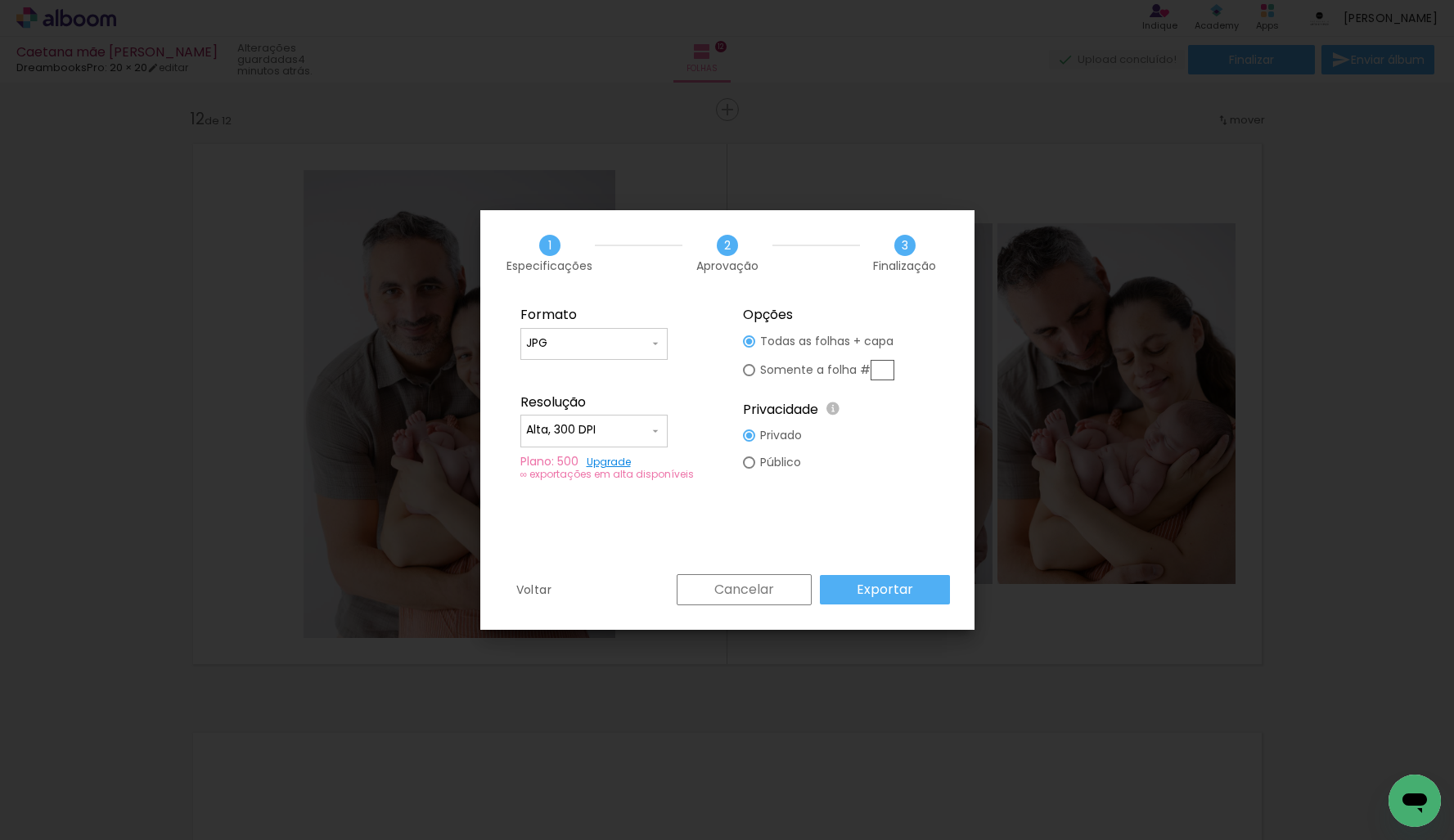
click at [926, 590] on paper-button "Exportar" at bounding box center [884, 589] width 130 height 29
